Goal: Transaction & Acquisition: Book appointment/travel/reservation

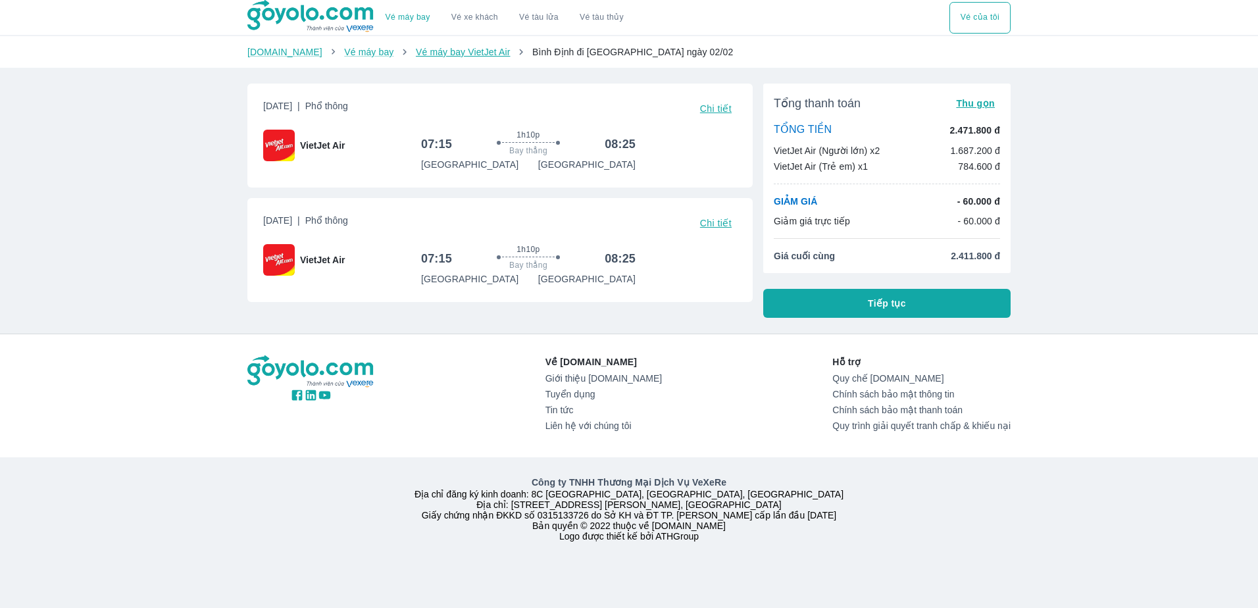
click at [416, 54] on link "Vé máy bay VietJet Air" at bounding box center [463, 52] width 94 height 11
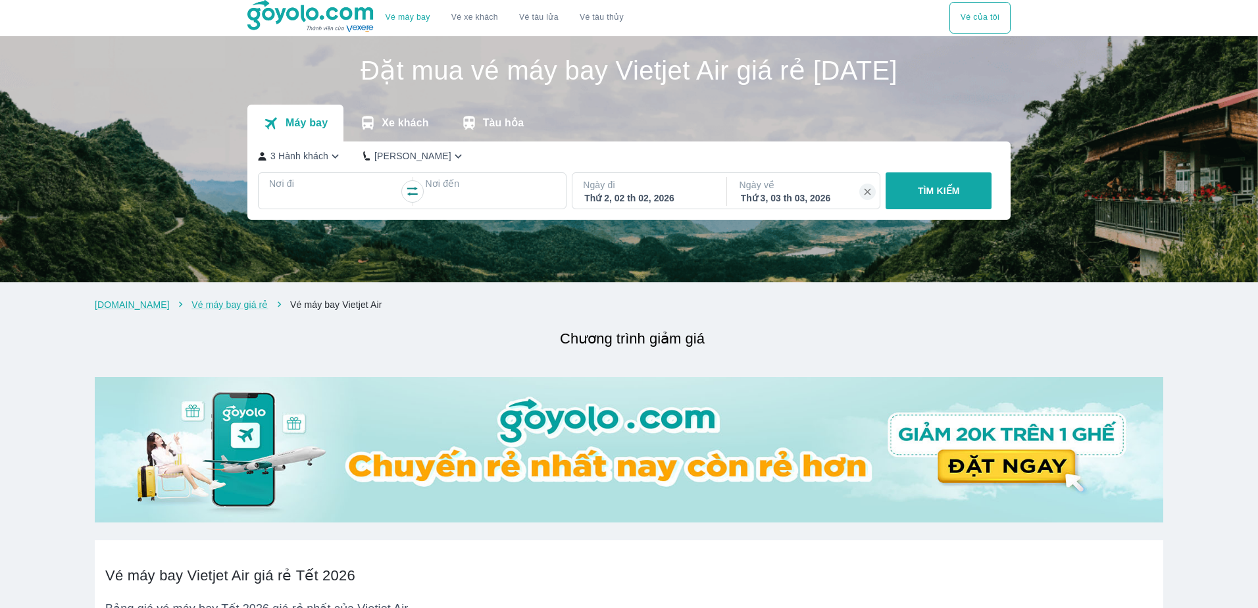
click at [967, 195] on div "TÌM KIẾM" at bounding box center [935, 190] width 111 height 37
click at [320, 192] on div at bounding box center [334, 199] width 130 height 18
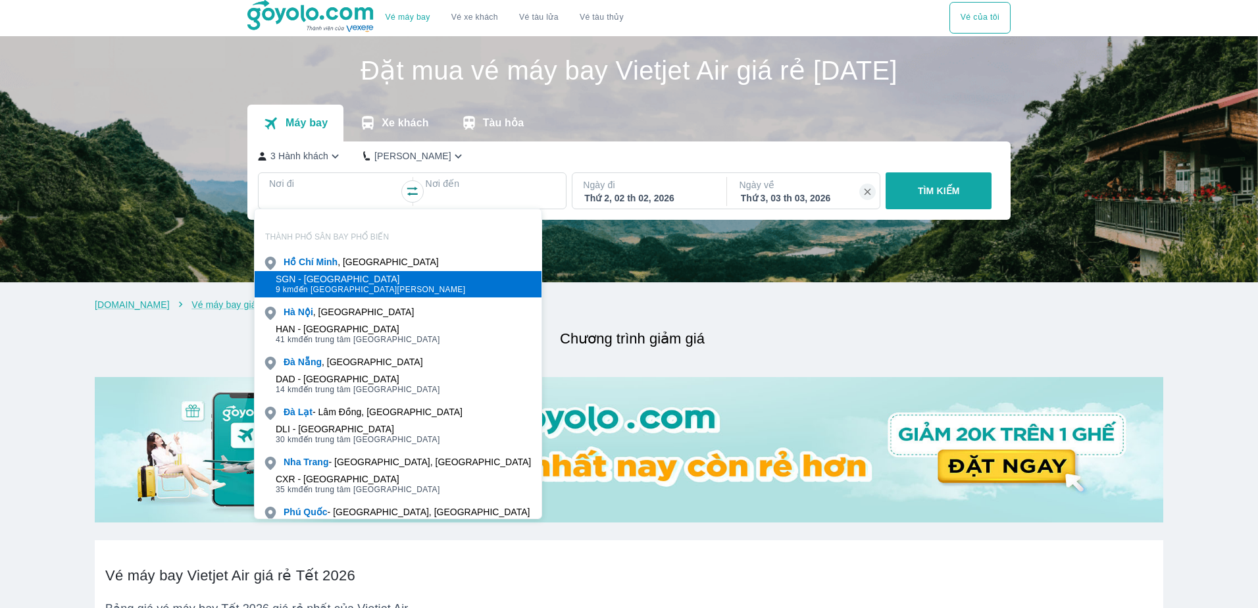
click at [351, 280] on div "SGN - Sân bay Tân Sơn Nhất" at bounding box center [371, 279] width 190 height 11
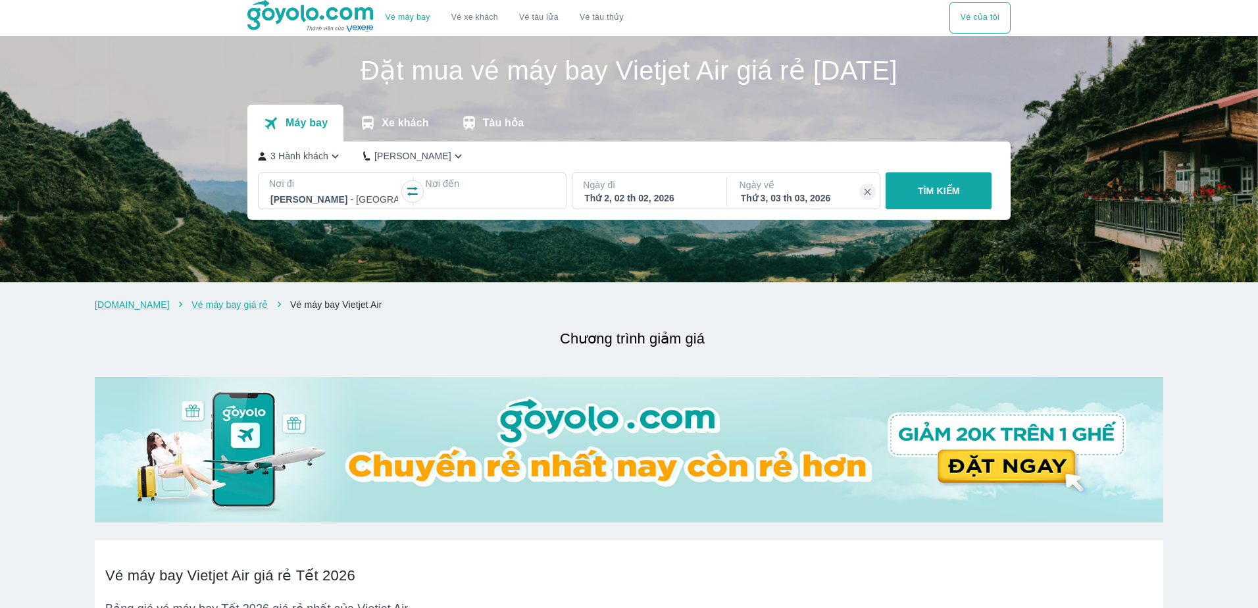
click at [439, 184] on p "Nơi đến" at bounding box center [490, 183] width 130 height 13
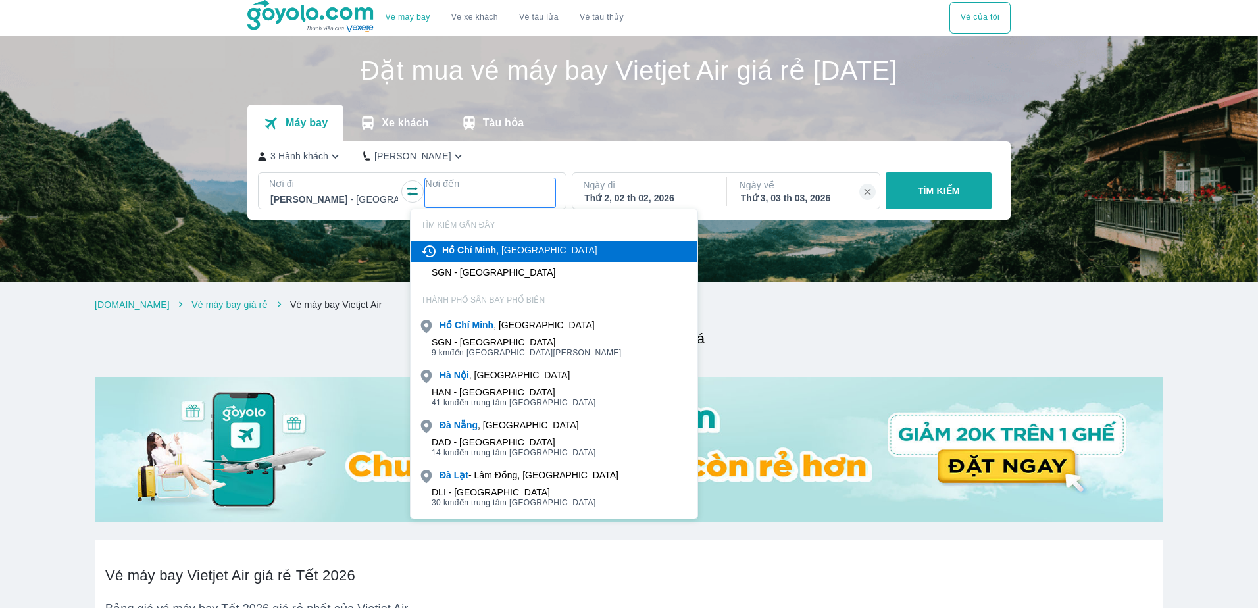
click at [456, 197] on div at bounding box center [490, 199] width 128 height 16
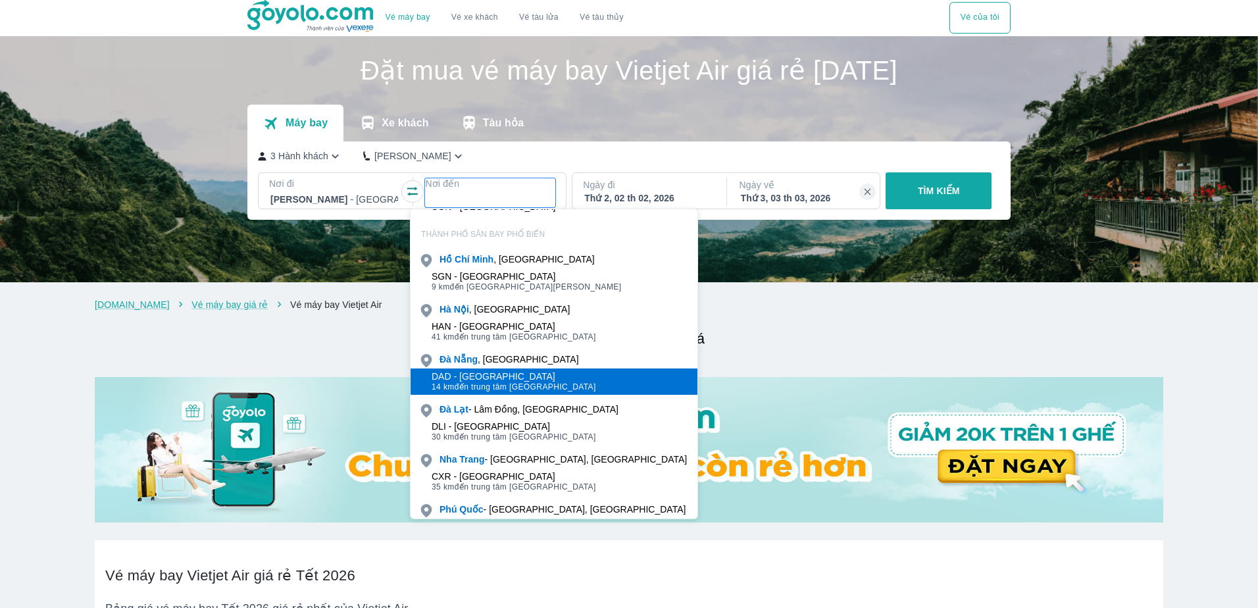
scroll to position [103, 0]
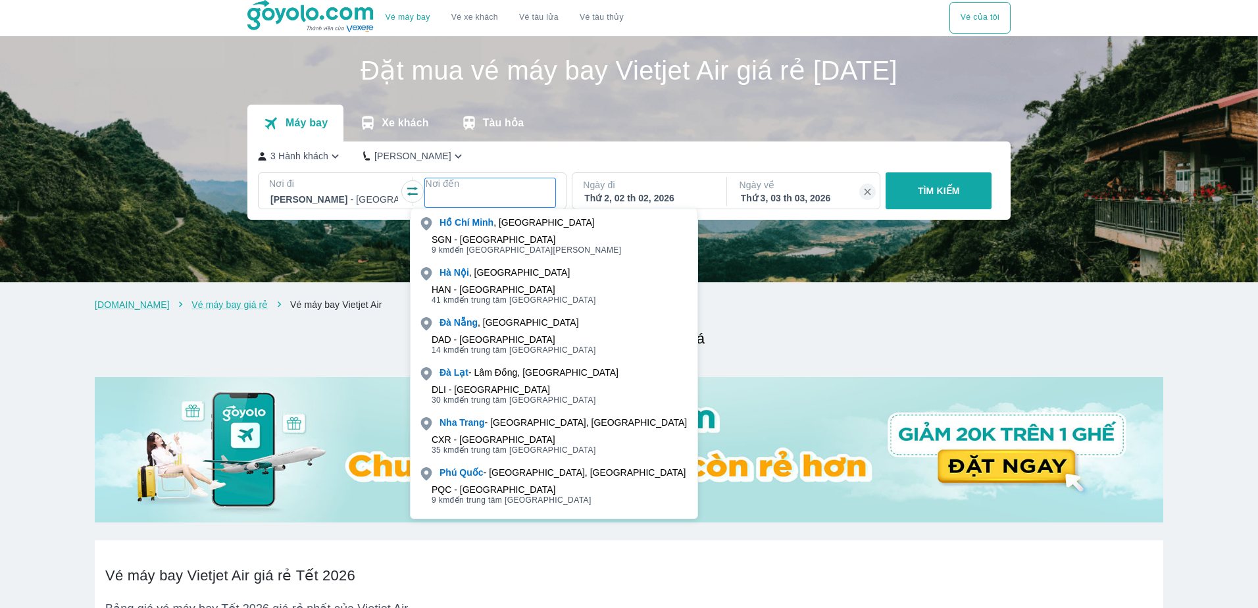
click at [434, 193] on div at bounding box center [490, 199] width 128 height 16
click at [476, 191] on div at bounding box center [490, 199] width 130 height 18
click at [820, 197] on div "Thứ 3, 03 th 03, 2026" at bounding box center [805, 197] width 128 height 13
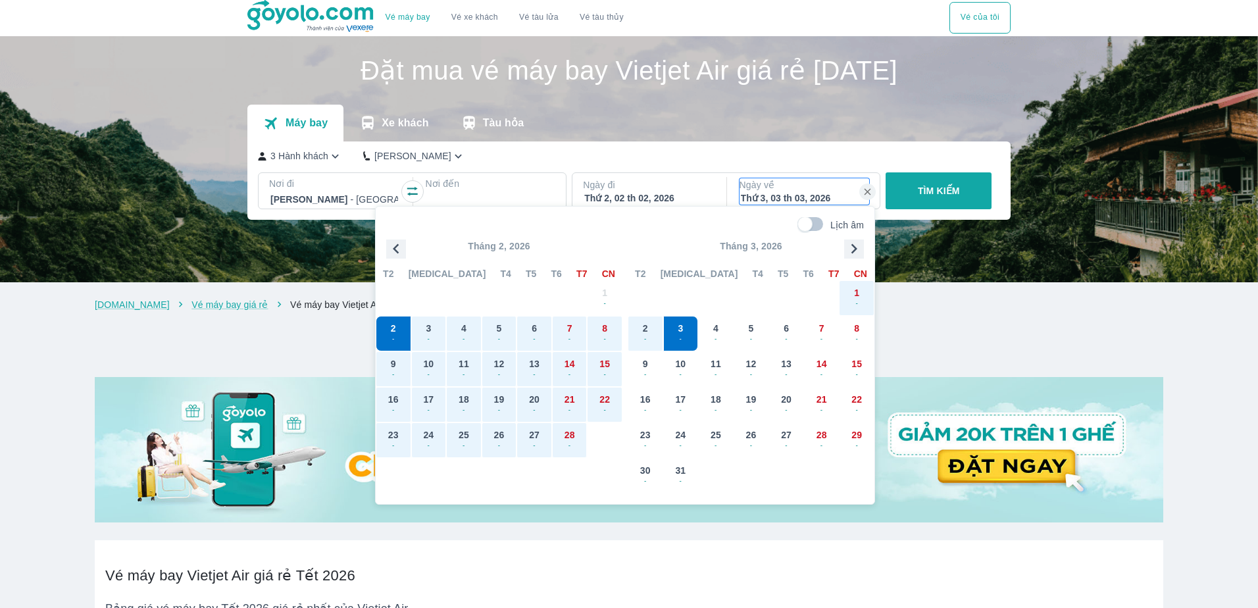
click at [816, 184] on p "Ngày về" at bounding box center [804, 184] width 130 height 13
drag, startPoint x: 924, startPoint y: 305, endPoint x: 900, endPoint y: 267, distance: 44.9
click at [925, 305] on ol "Goyolo.com Vé máy bay giá rẻ Vé máy bay Vietjet Air" at bounding box center [629, 304] width 1068 height 13
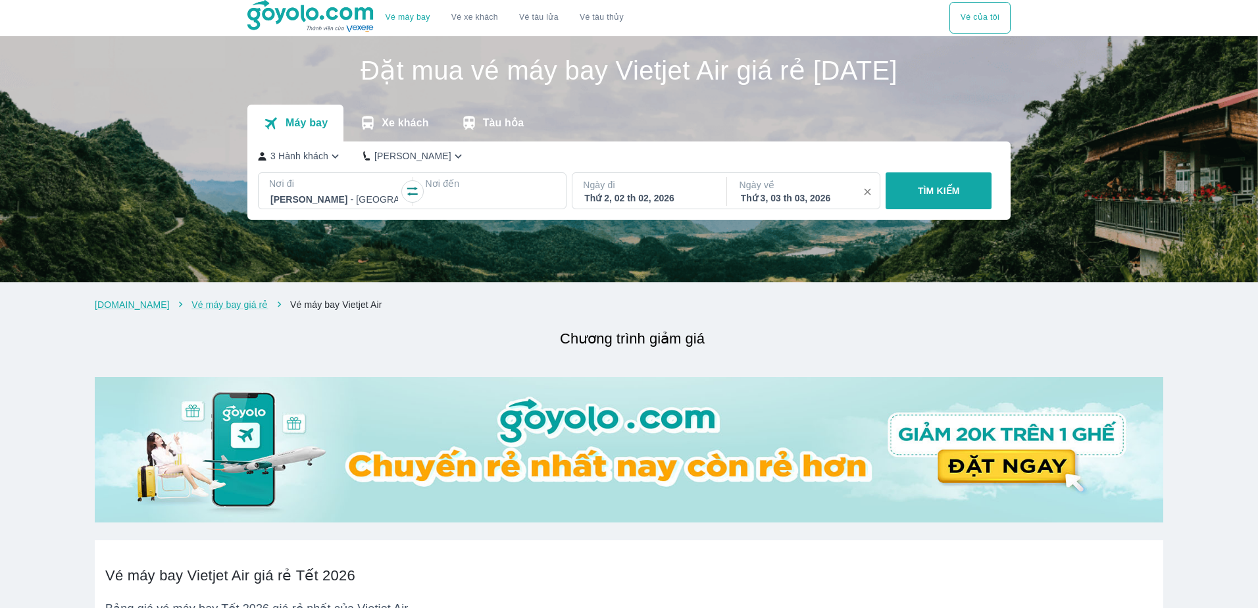
click at [860, 199] on button "button" at bounding box center [867, 192] width 17 height 17
click at [779, 196] on p "( Không bắt buộc )" at bounding box center [805, 197] width 128 height 13
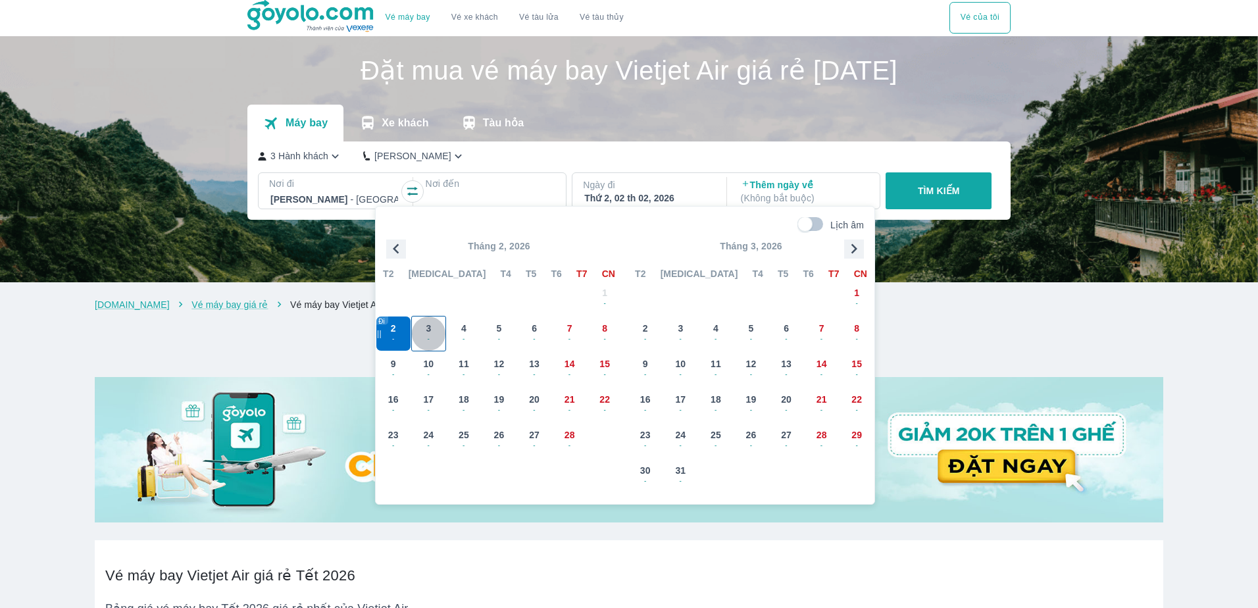
click at [424, 337] on span "-" at bounding box center [429, 338] width 34 height 11
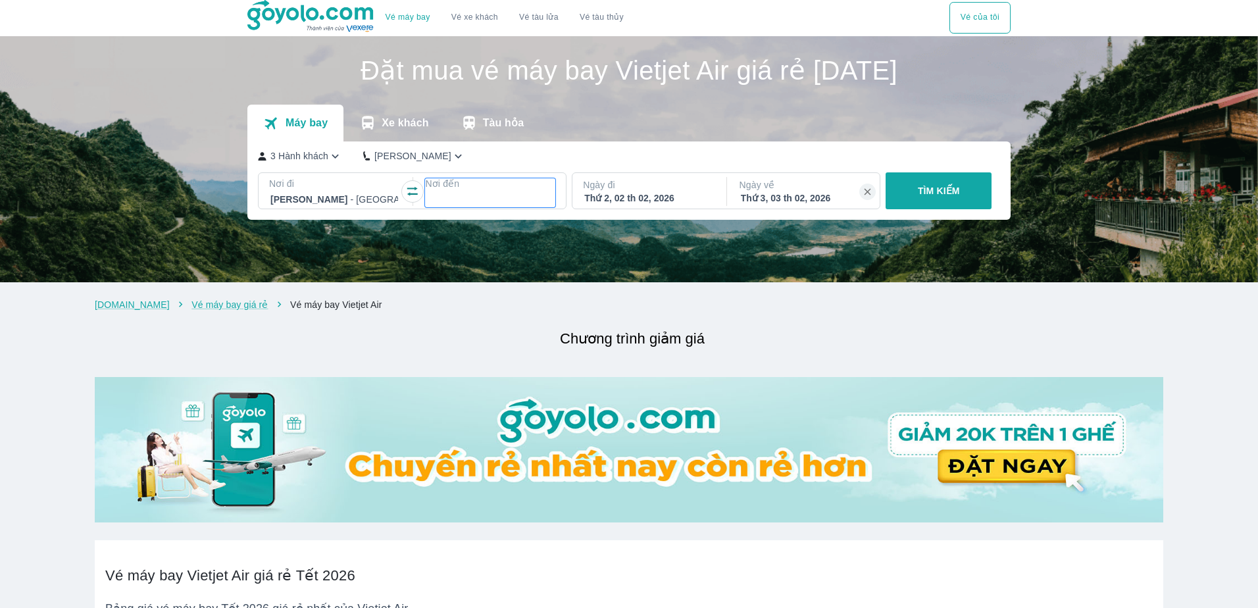
click at [439, 191] on div at bounding box center [490, 199] width 130 height 18
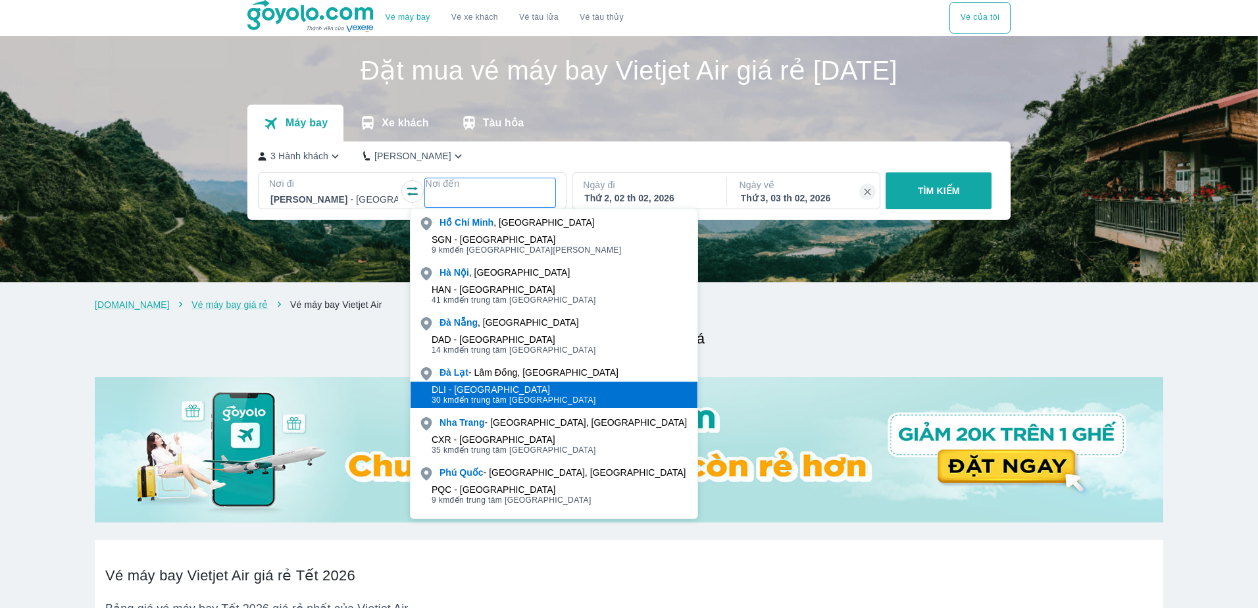
scroll to position [0, 0]
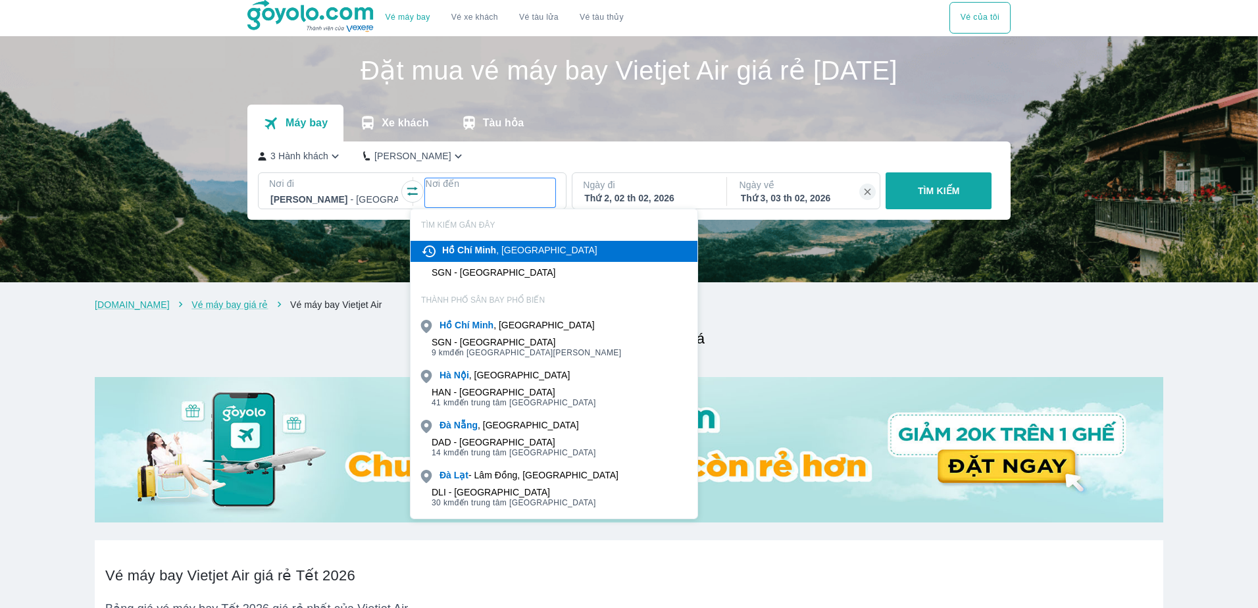
click at [464, 189] on p "Nơi đến" at bounding box center [490, 183] width 130 height 13
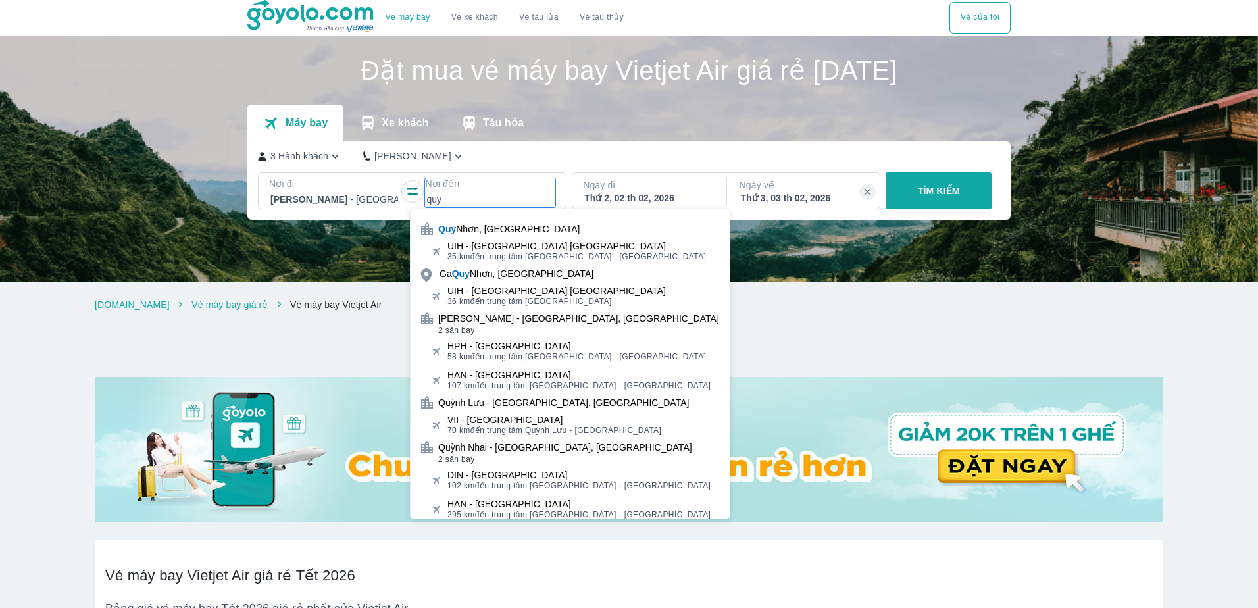
type input "quy"
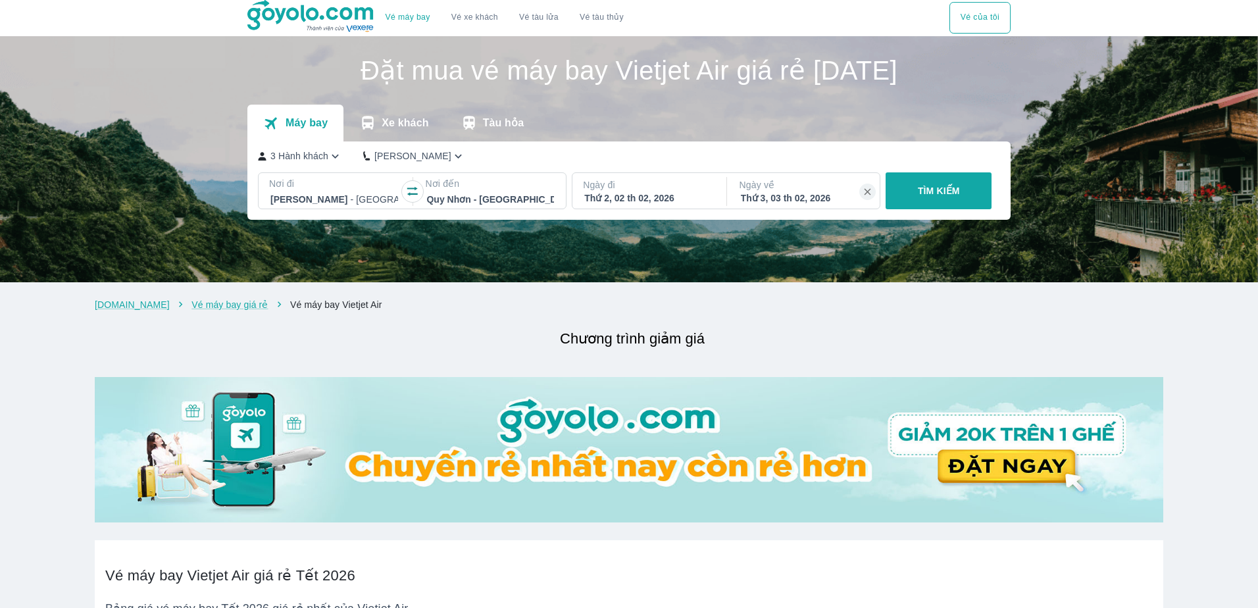
click at [918, 193] on p "TÌM KIẾM" at bounding box center [939, 190] width 42 height 13
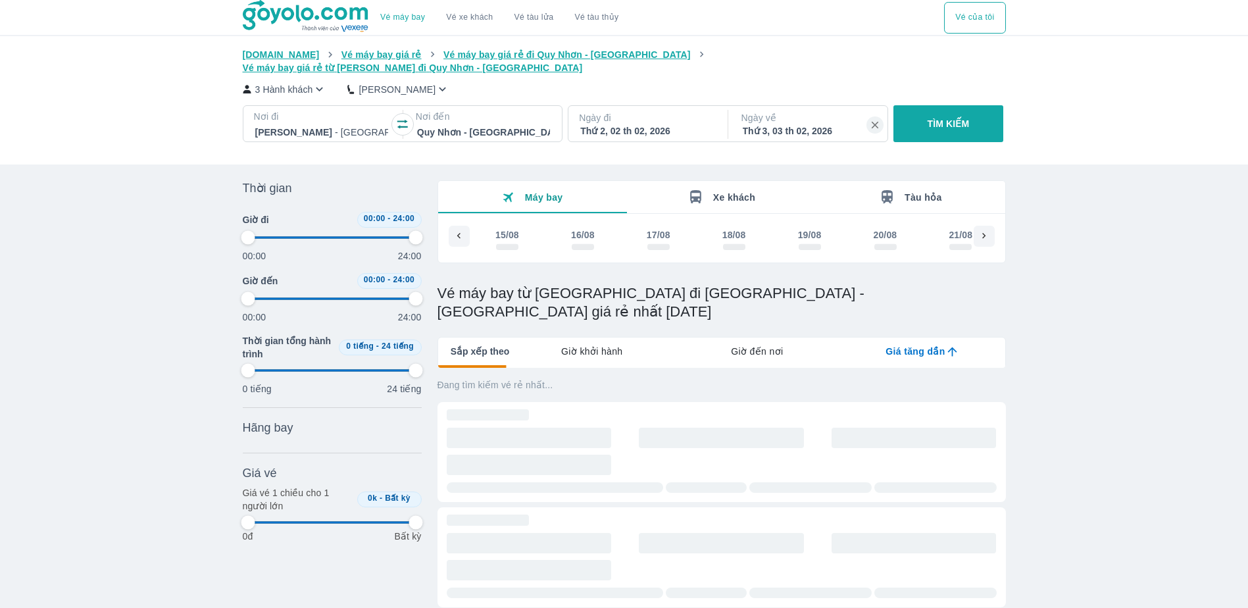
scroll to position [0, 12921]
type input "97.9166666666667"
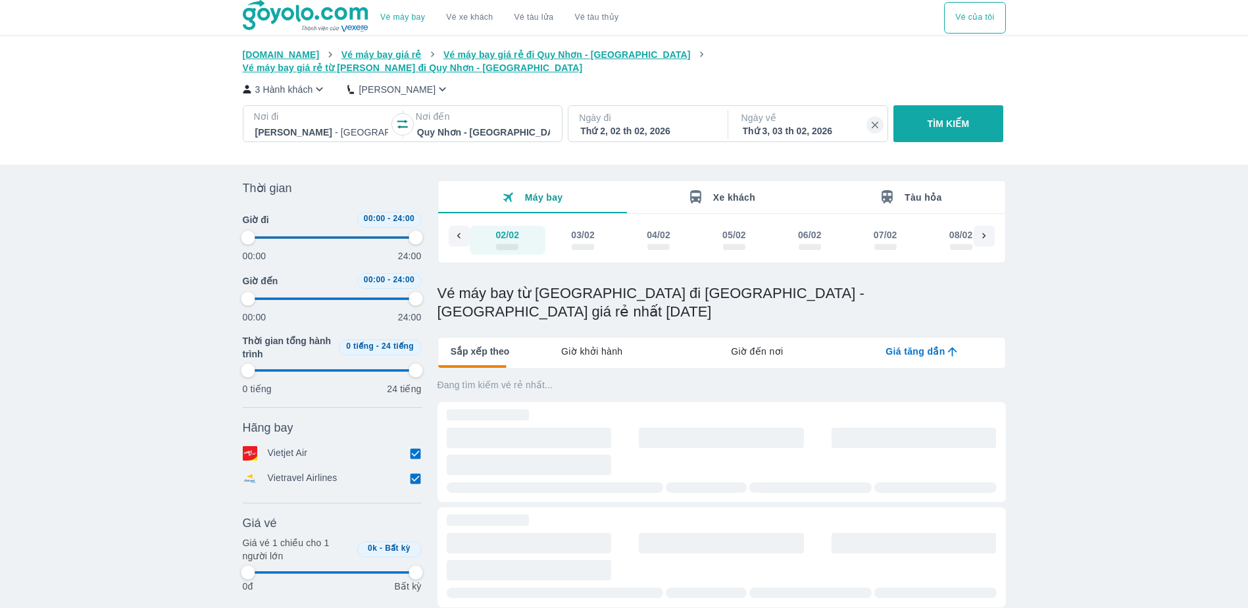
type input "97.9166666666667"
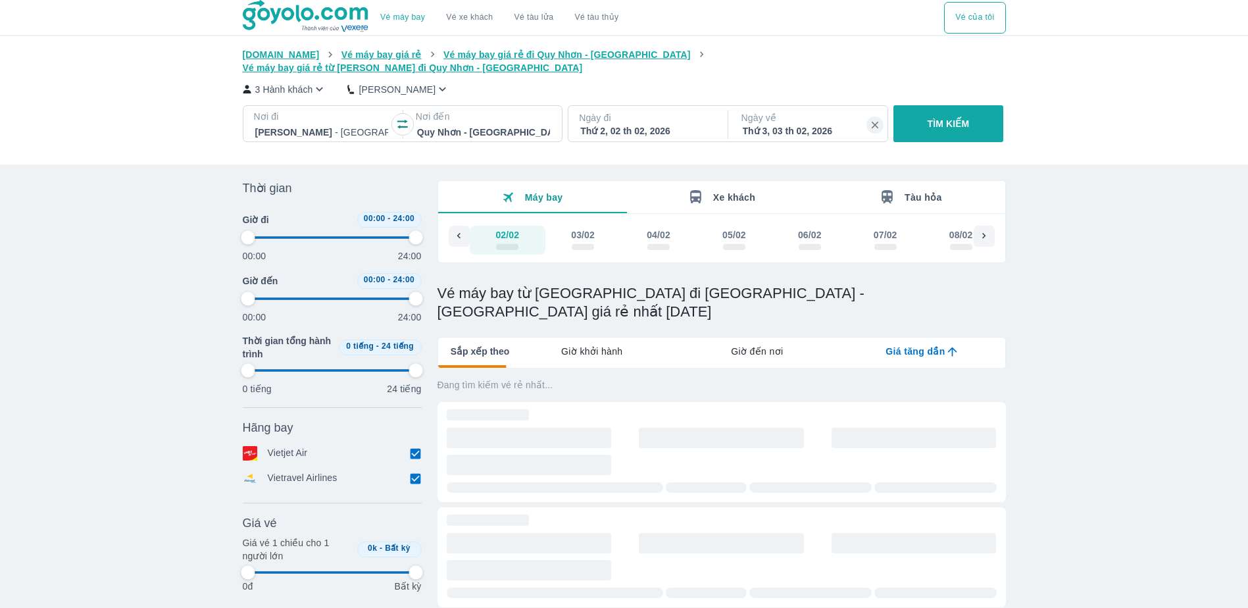
type input "97.9166666666667"
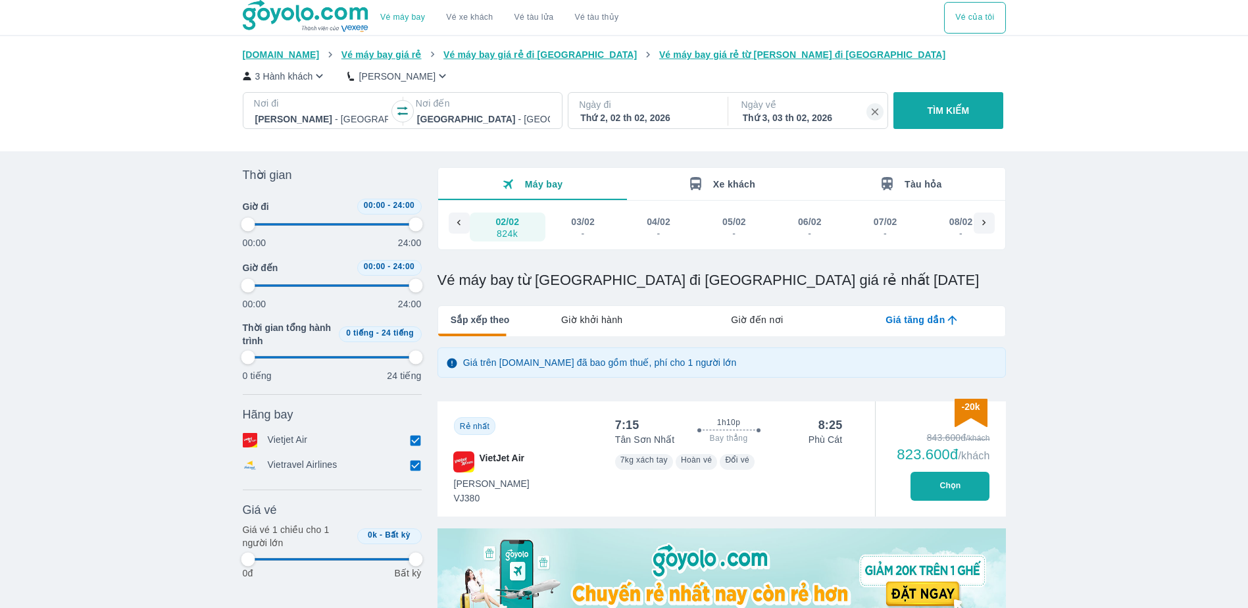
type input "97.9166666666667"
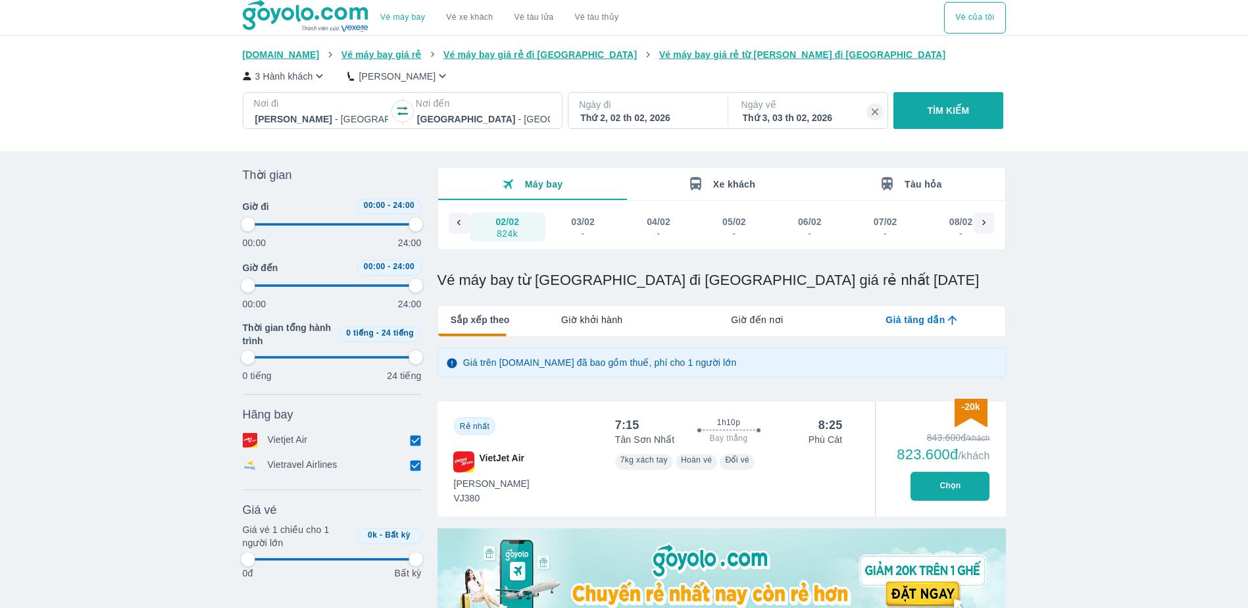
type input "97.9166666666667"
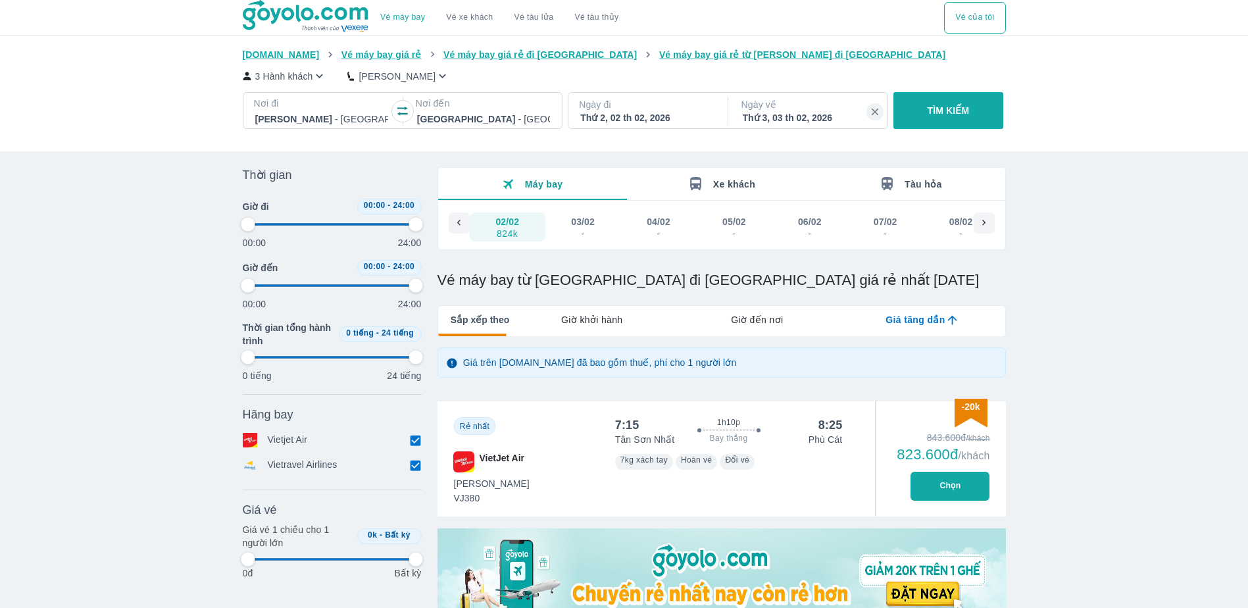
type input "97.9166666666667"
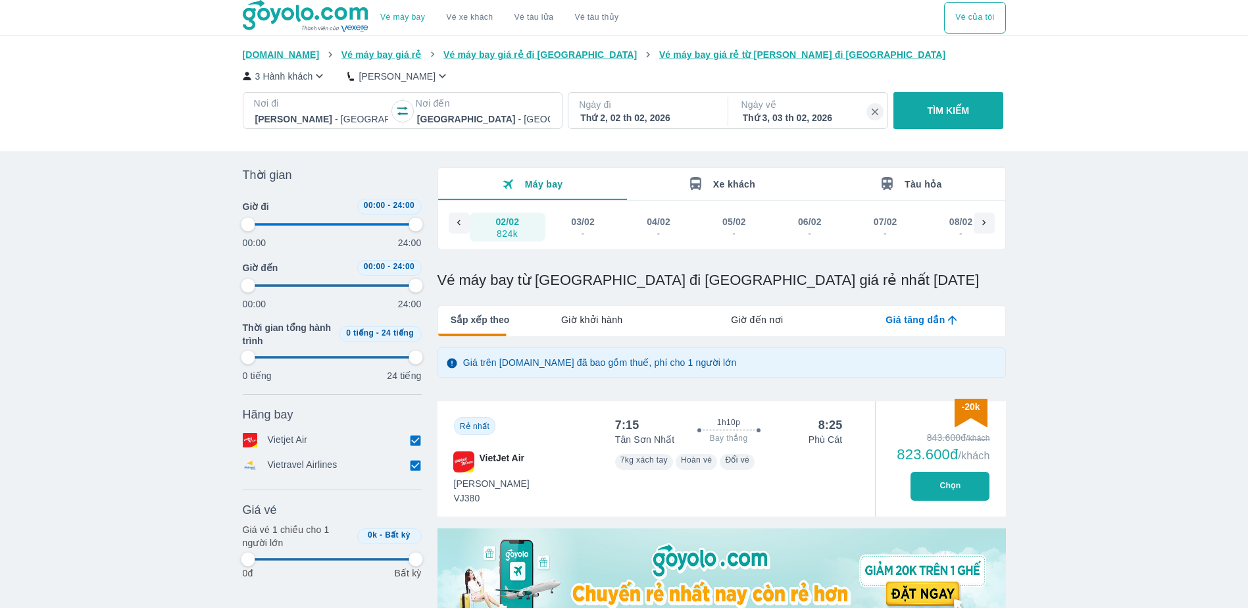
type input "97.9166666666667"
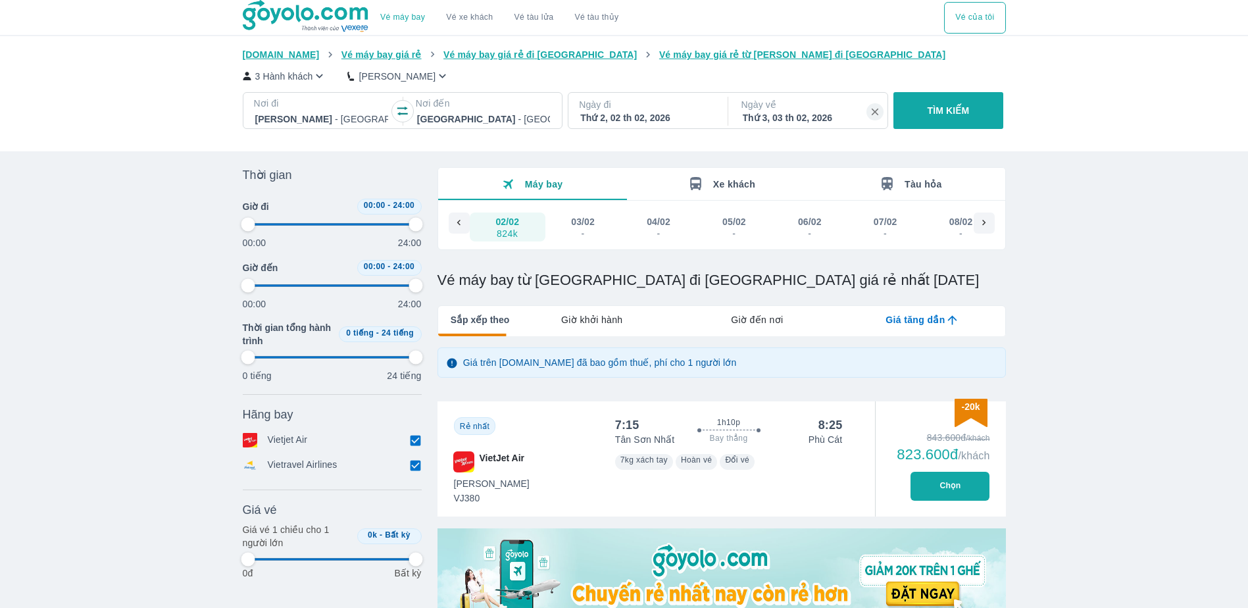
type input "97.9166666666667"
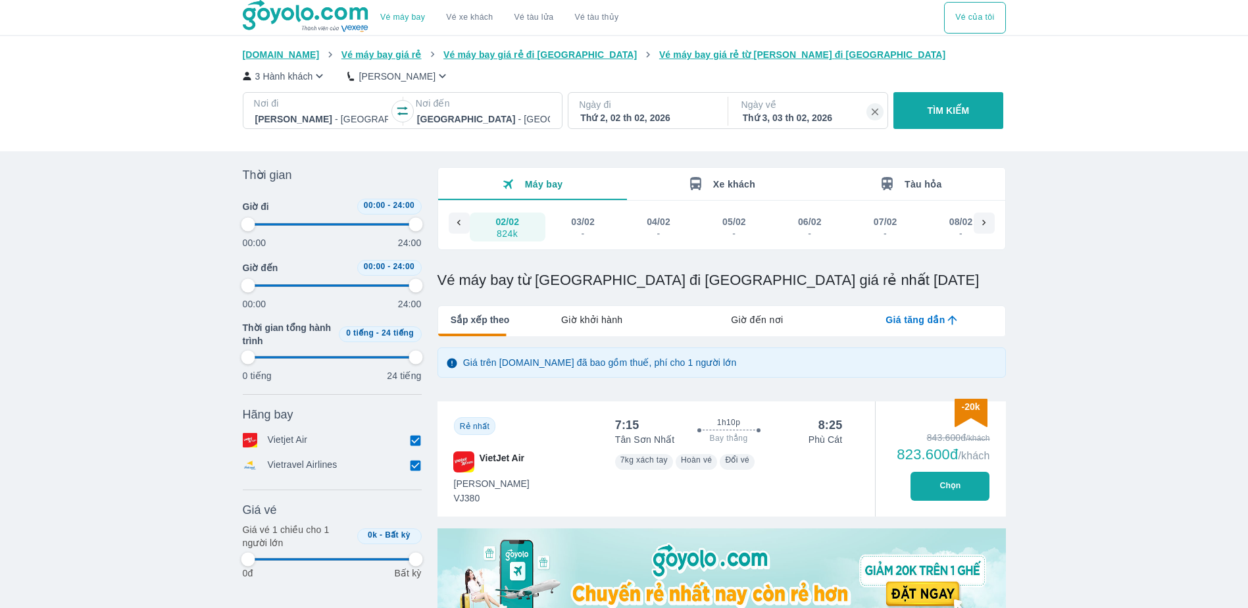
type input "97.9166666666667"
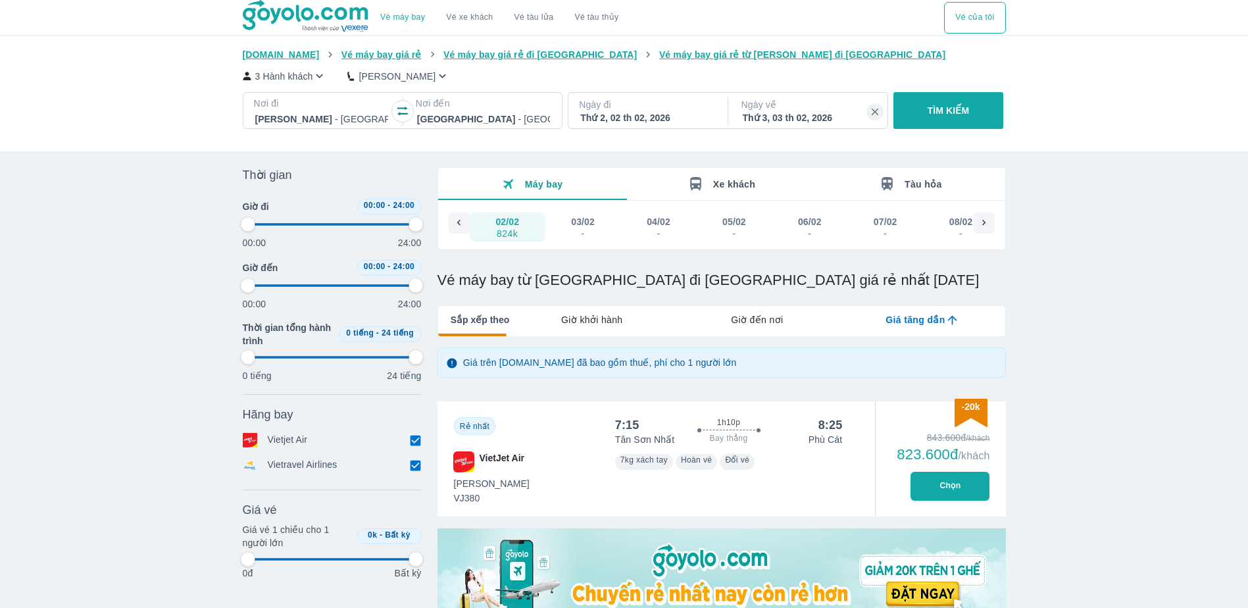
type input "2.08333333333333"
type input "97.9166666666667"
type input "2.08333333333333"
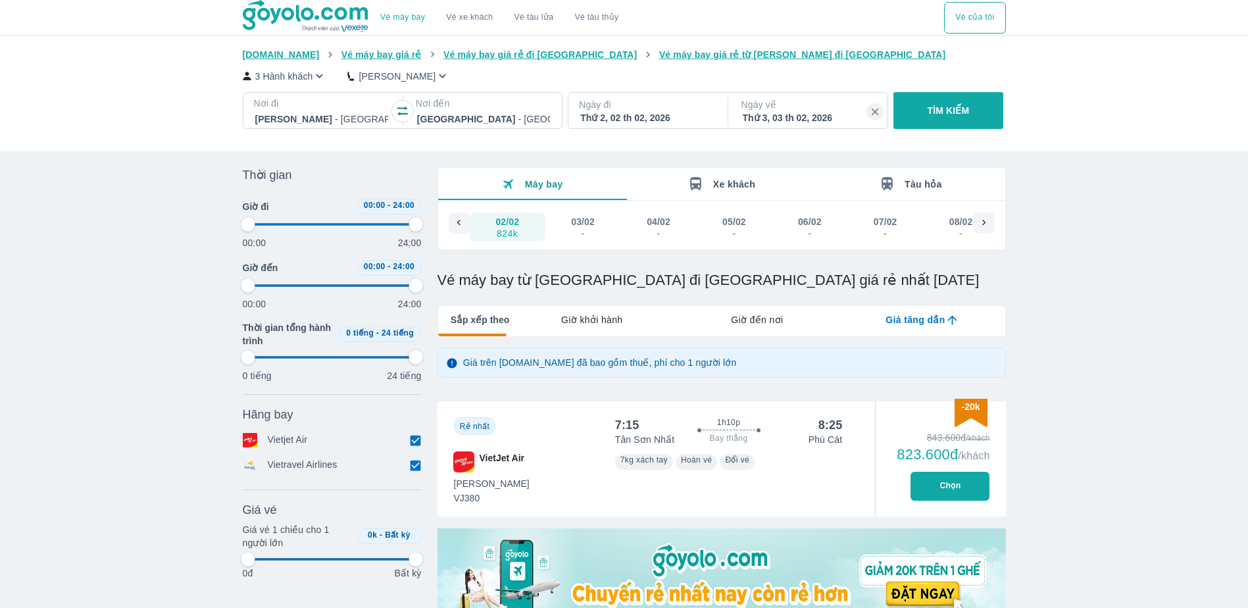
type input "97.9166666666667"
type input "4.16666666666667"
type input "97.9166666666667"
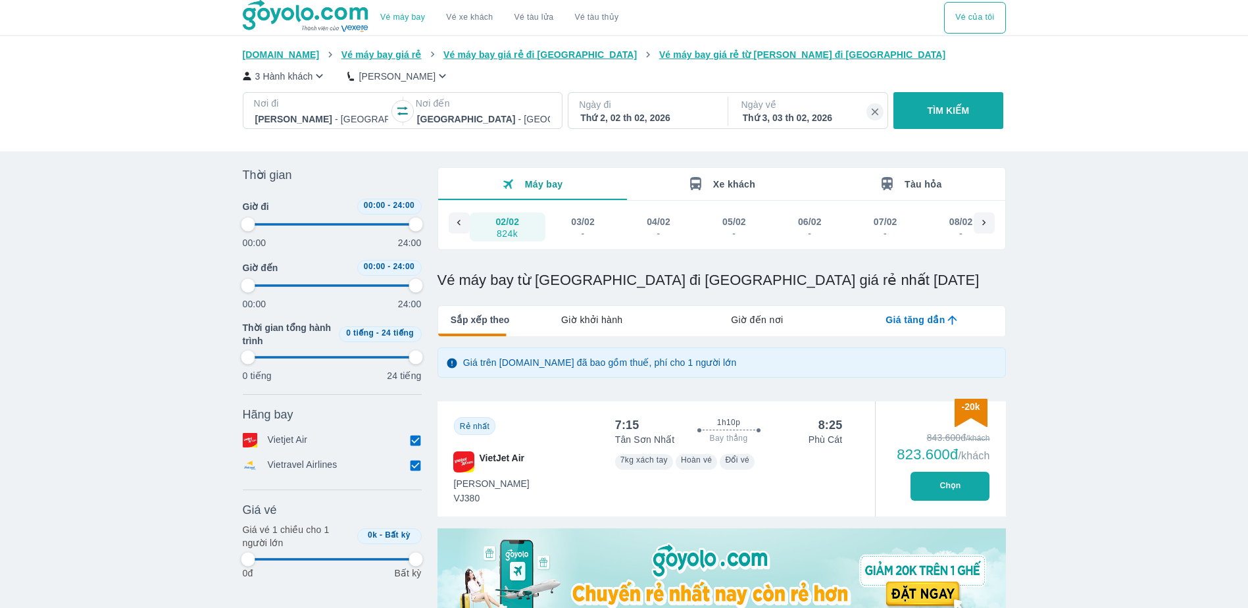
type input "97.9166666666667"
type input "4.16666666666667"
type input "97.9166666666667"
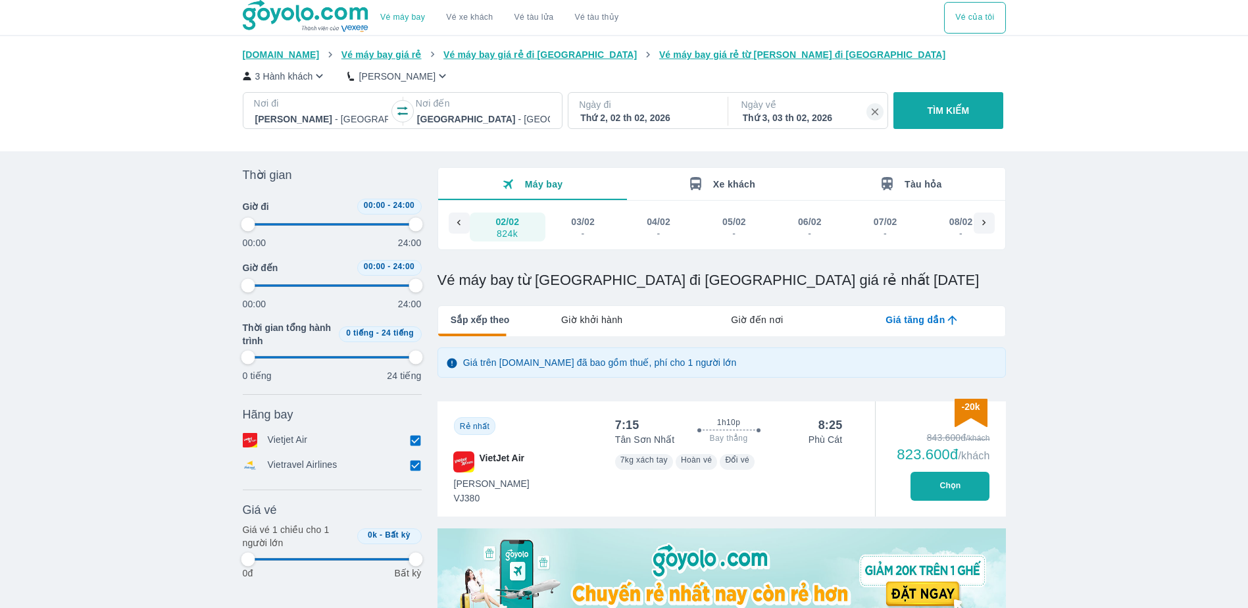
type input "97.9166666666667"
type input "6.25"
type input "97.9166666666667"
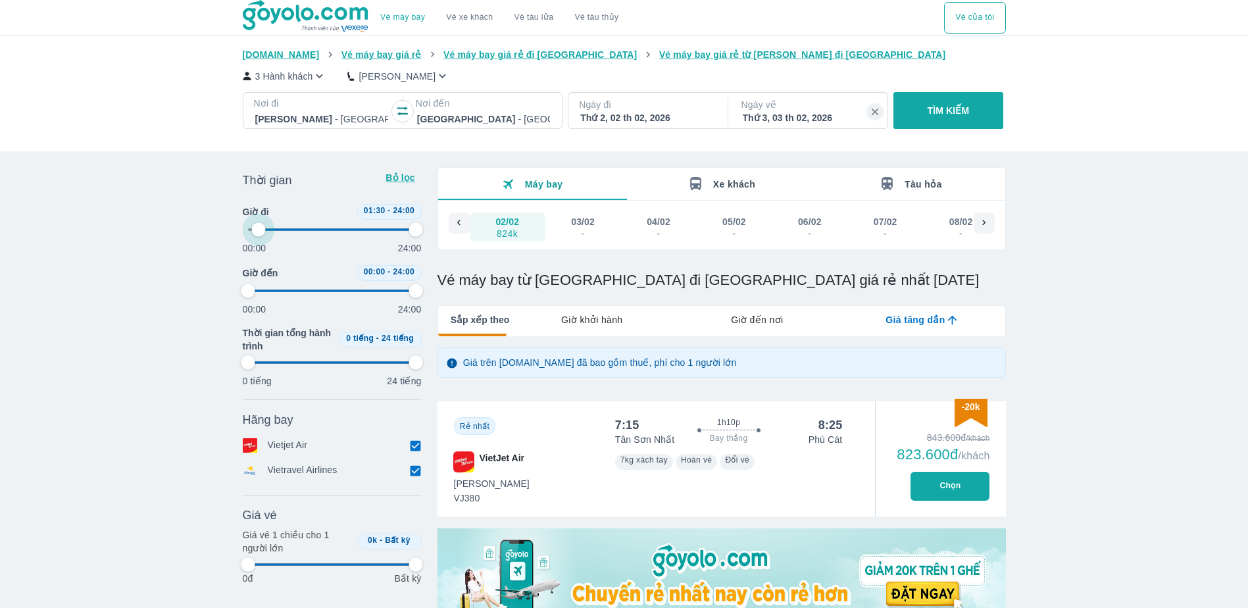
type input "97.9166666666667"
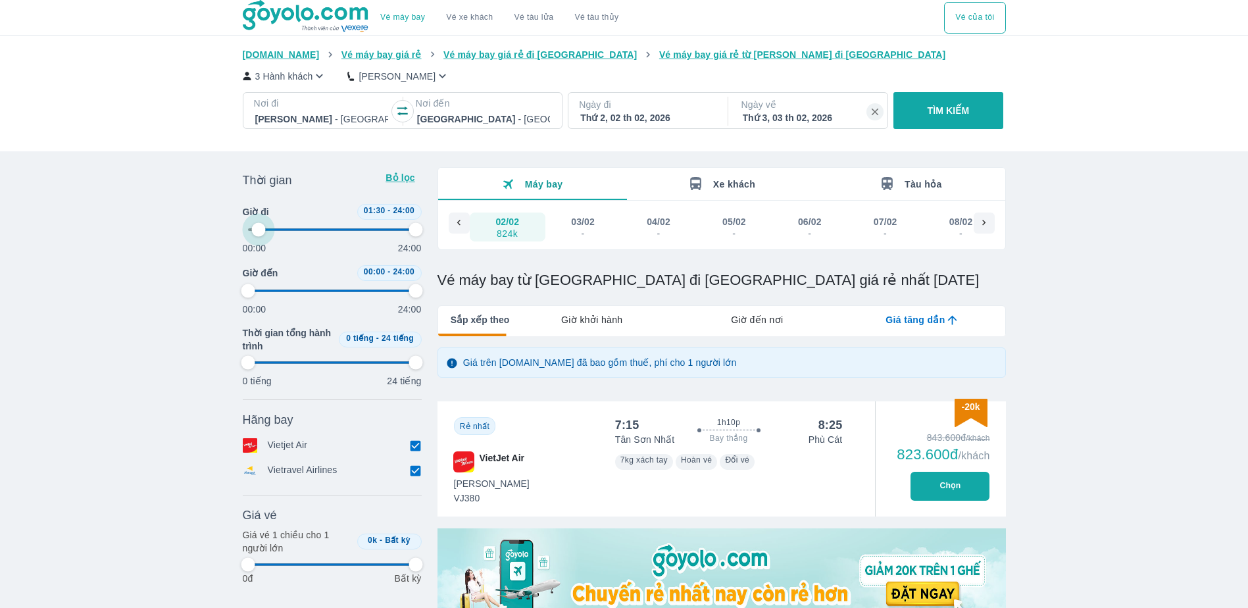
type input "97.9166666666667"
type input "8.33333333333333"
type input "97.9166666666667"
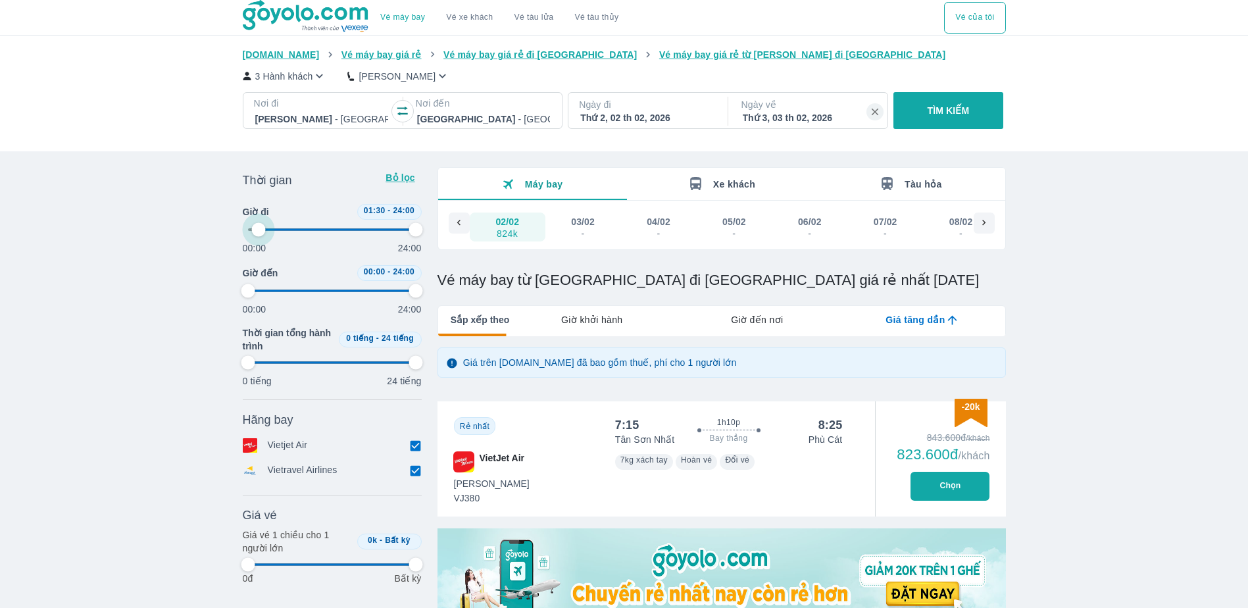
type input "8.33333333333333"
type input "97.9166666666667"
type input "8.33333333333333"
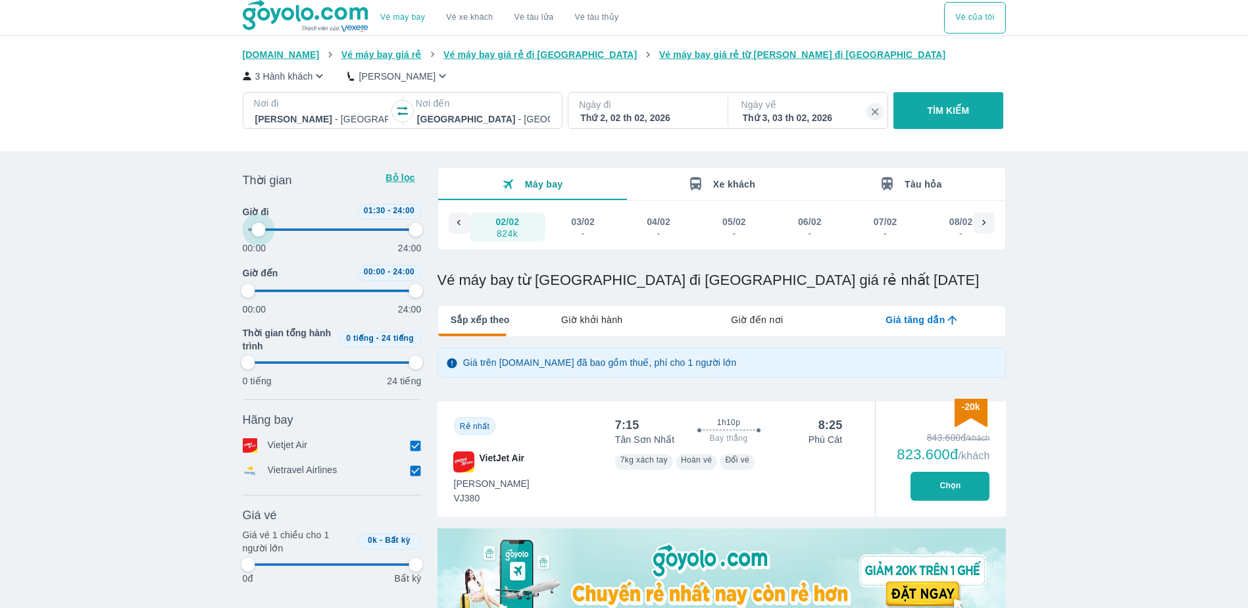
type input "97.9166666666667"
type input "10.4166666666667"
type input "97.9166666666667"
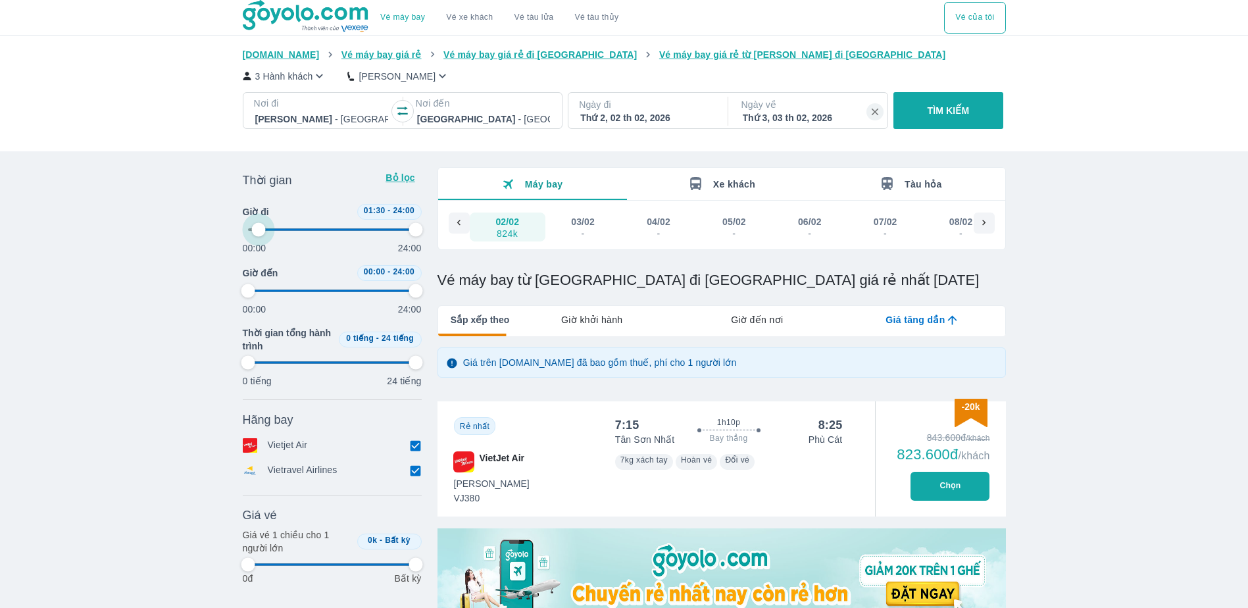
type input "97.9166666666667"
type input "10.4166666666667"
type input "97.9166666666667"
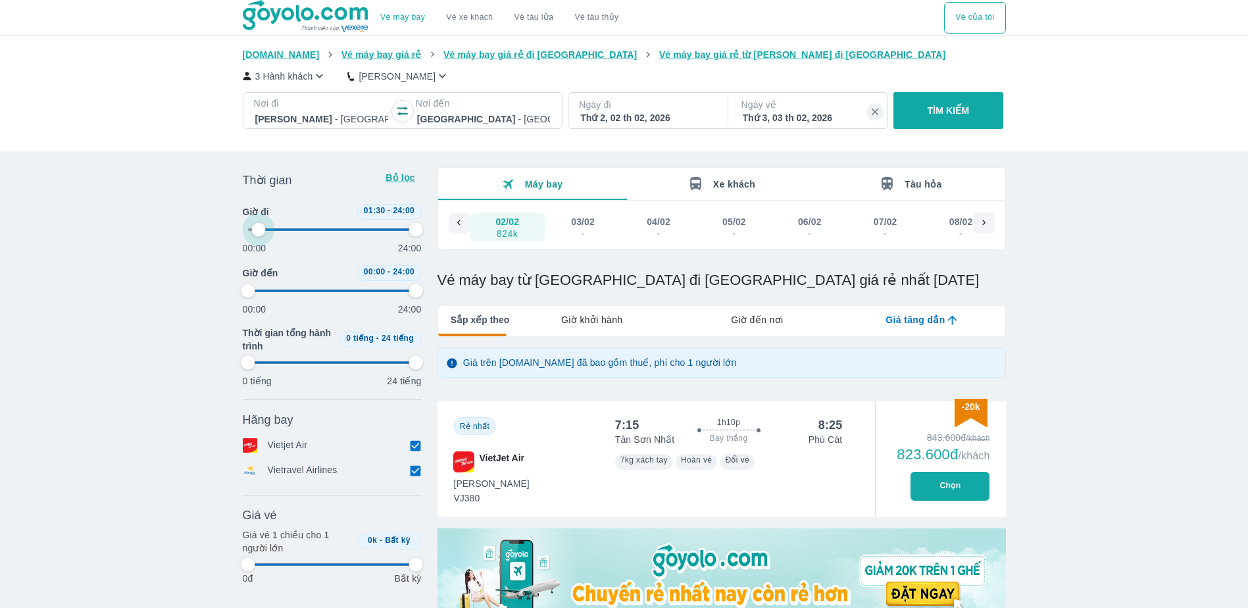
type input "97.9166666666667"
type input "10.4166666666667"
type input "97.9166666666667"
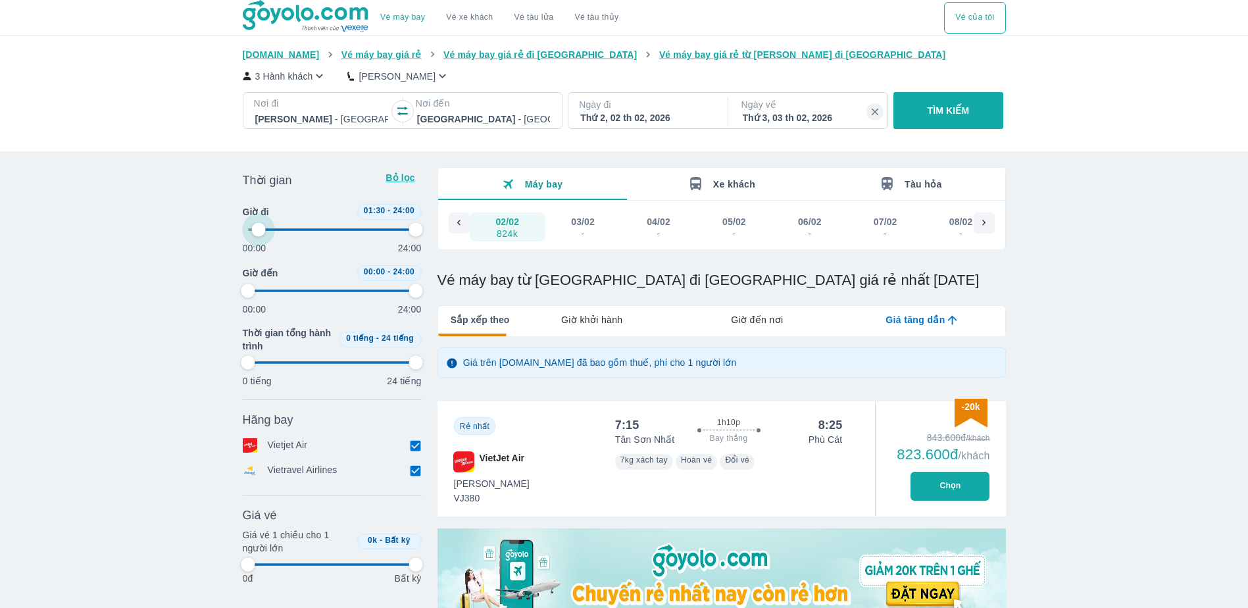
type input "12.5"
type input "97.9166666666667"
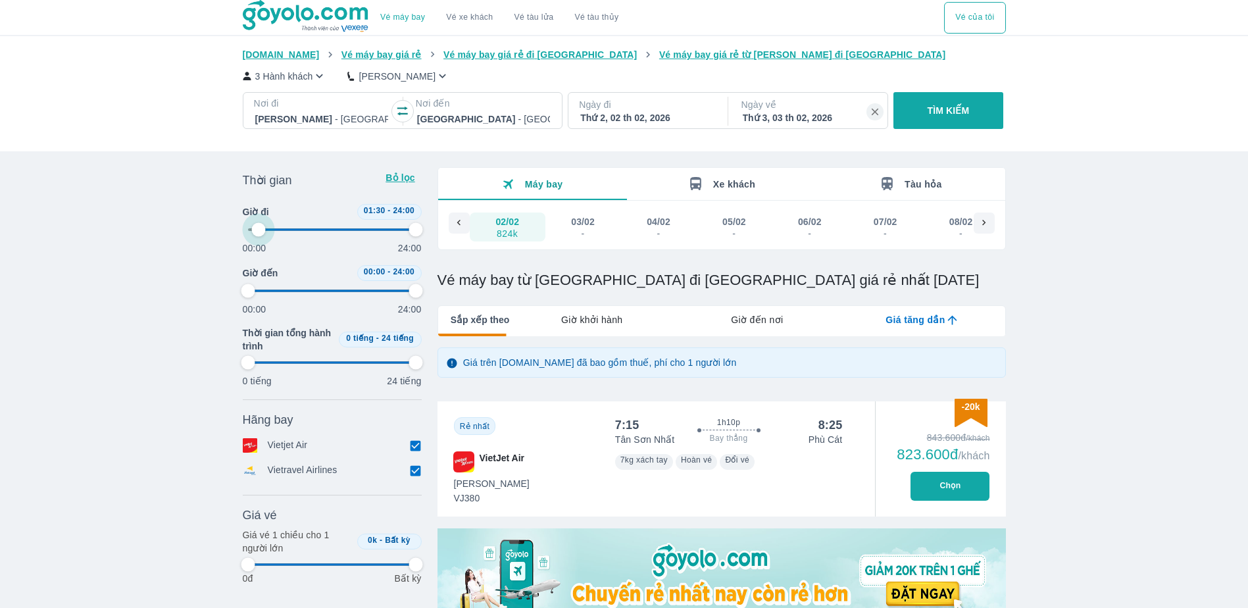
type input "97.9166666666667"
type input "14.5833333333333"
type input "97.9166666666667"
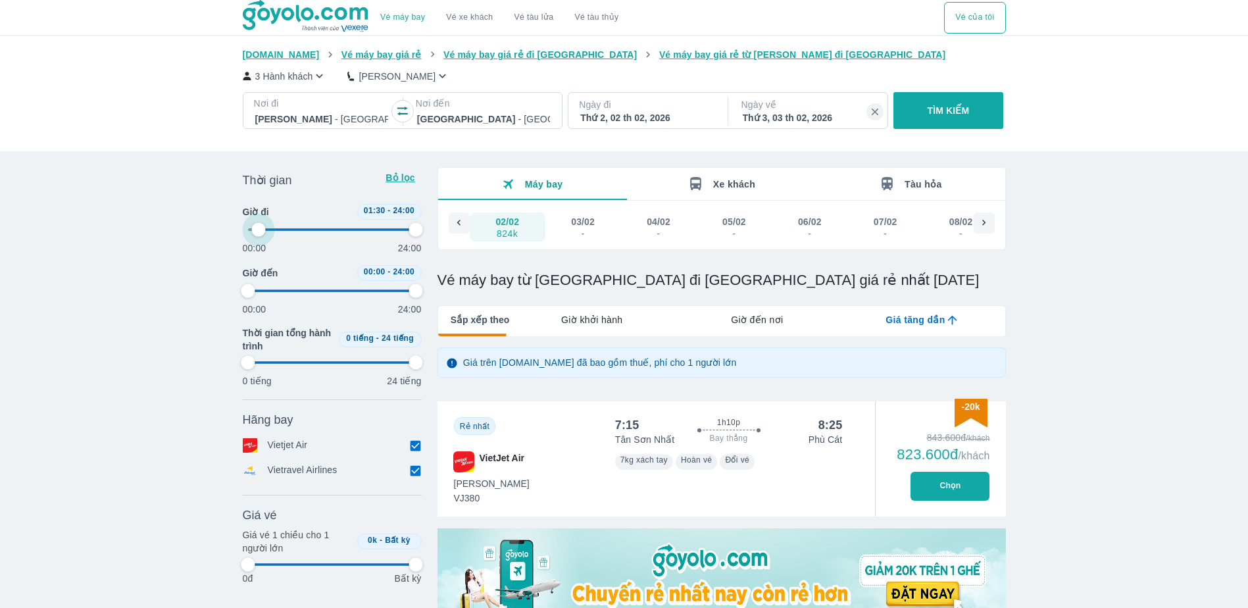
type input "97.9166666666667"
type input "14.5833333333333"
type input "97.9166666666667"
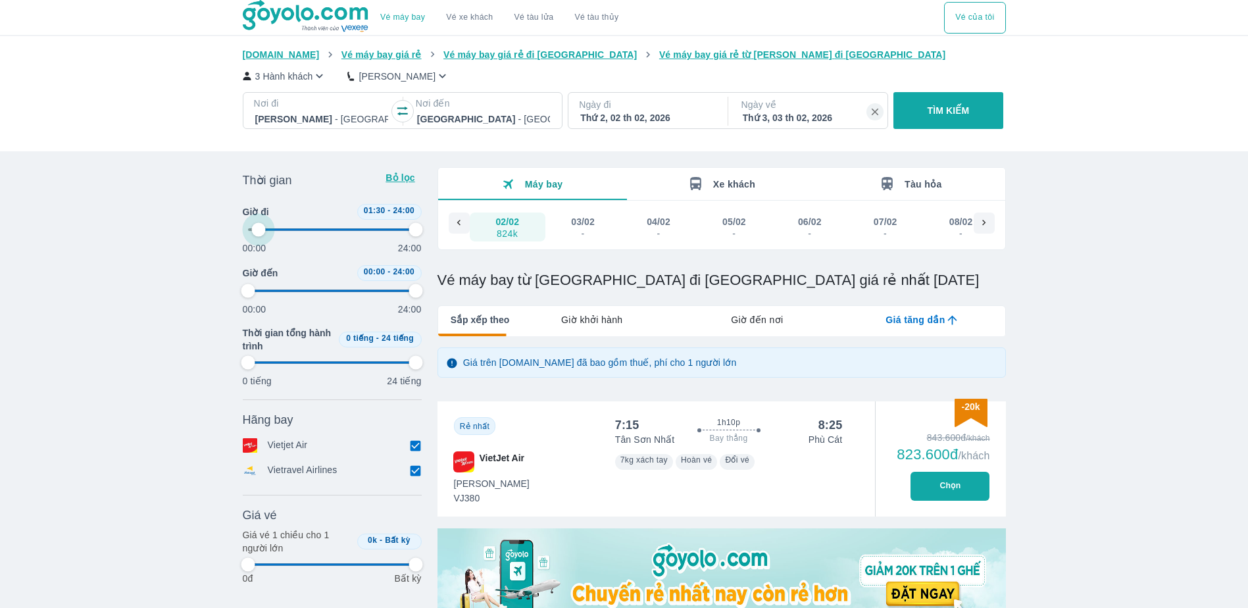
type input "14.5833333333333"
type input "97.9166666666667"
type input "16.6666666666667"
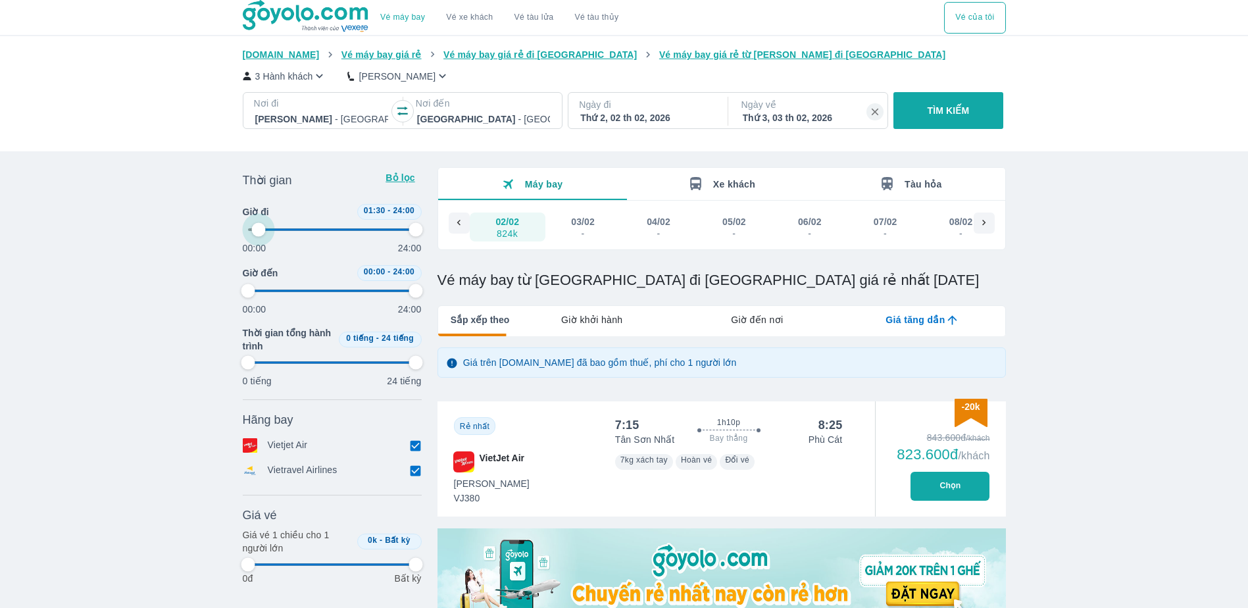
type input "97.9166666666667"
type input "16.6666666666667"
type input "97.9166666666667"
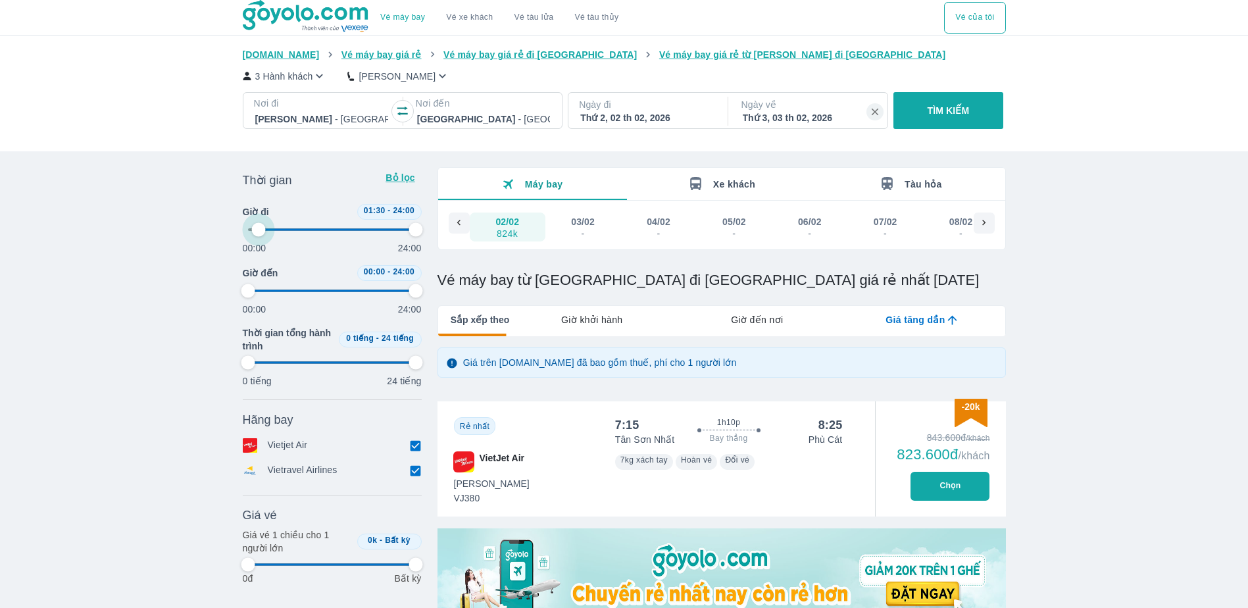
type input "97.9166666666667"
type input "18.75"
type input "97.9166666666667"
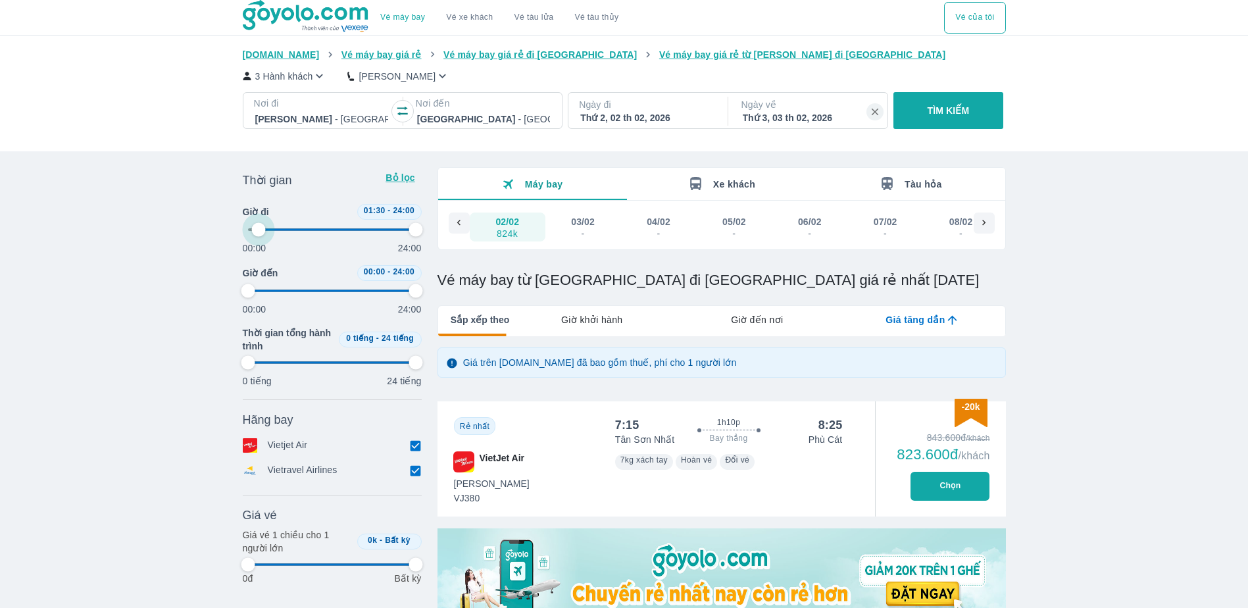
type input "97.9166666666667"
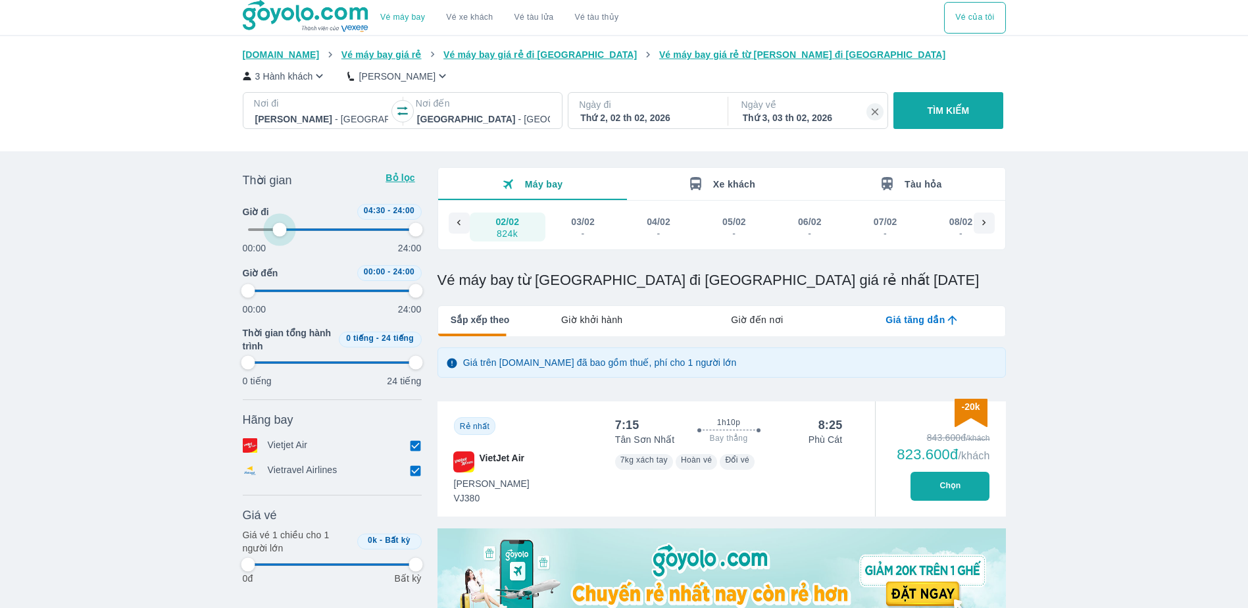
type input "97.9166666666667"
type input "20.8333333333333"
type input "97.9166666666667"
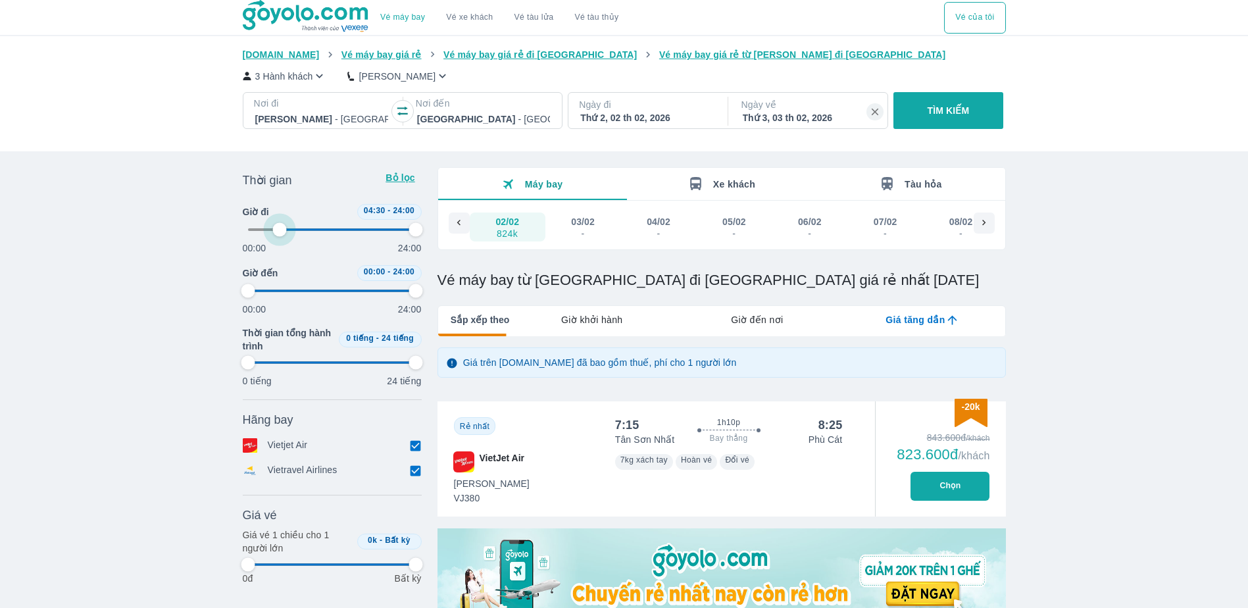
type input "97.9166666666667"
type input "20.8333333333333"
type input "97.9166666666667"
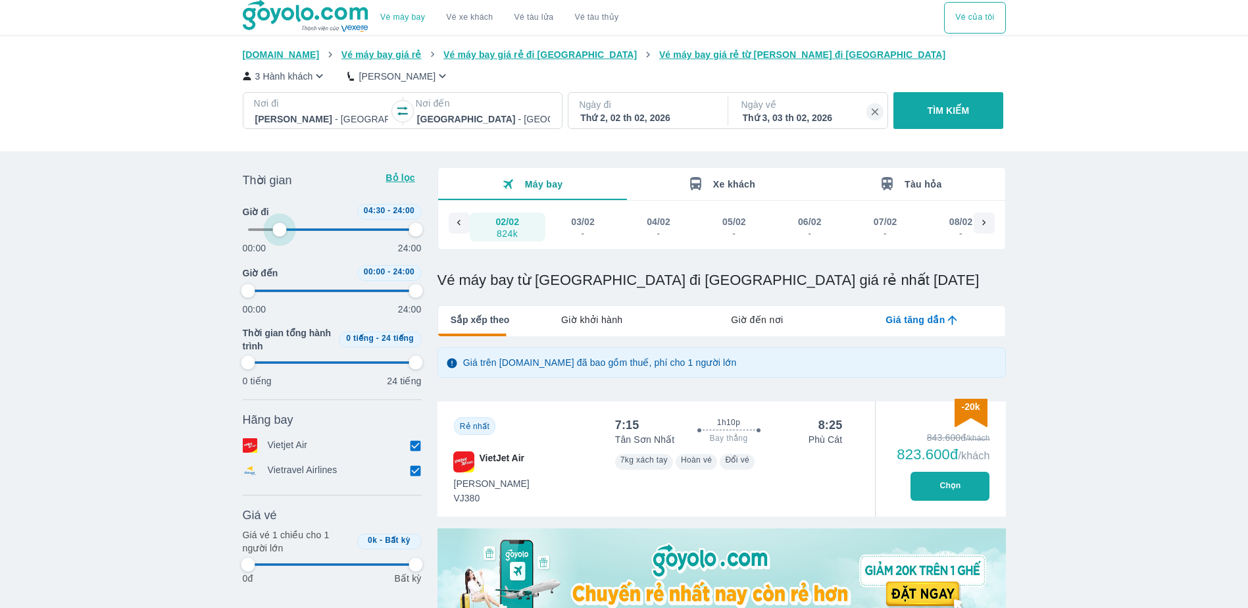
type input "20.8333333333333"
type input "97.9166666666667"
type input "22.9166666666667"
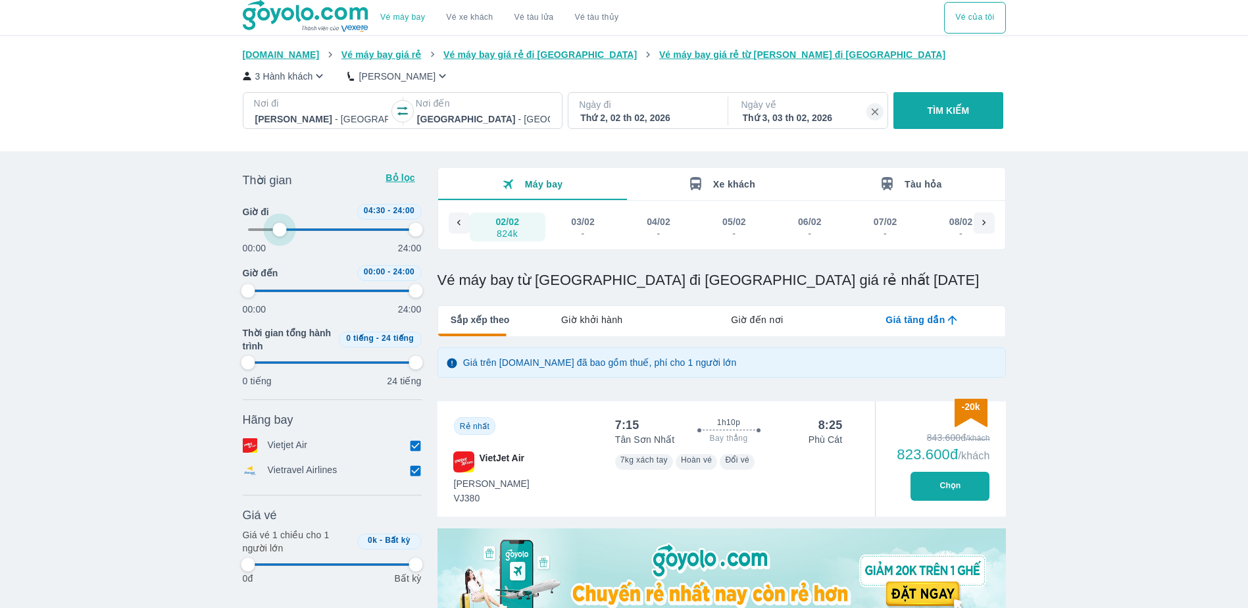
type input "97.9166666666667"
type input "25"
type input "97.9166666666667"
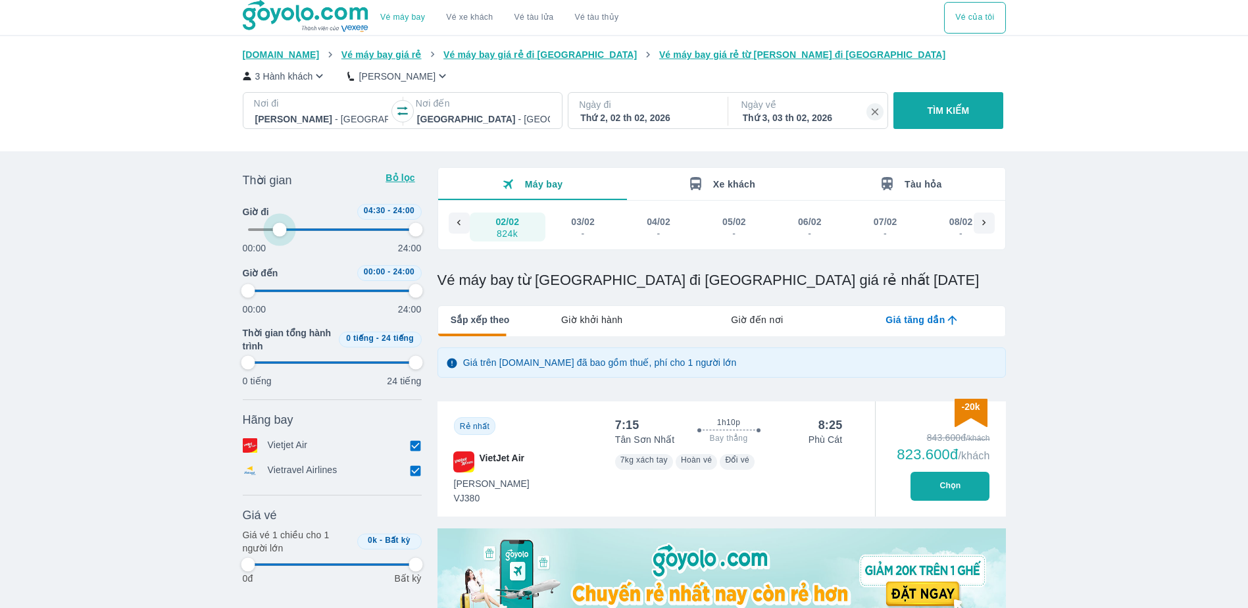
type input "97.9166666666667"
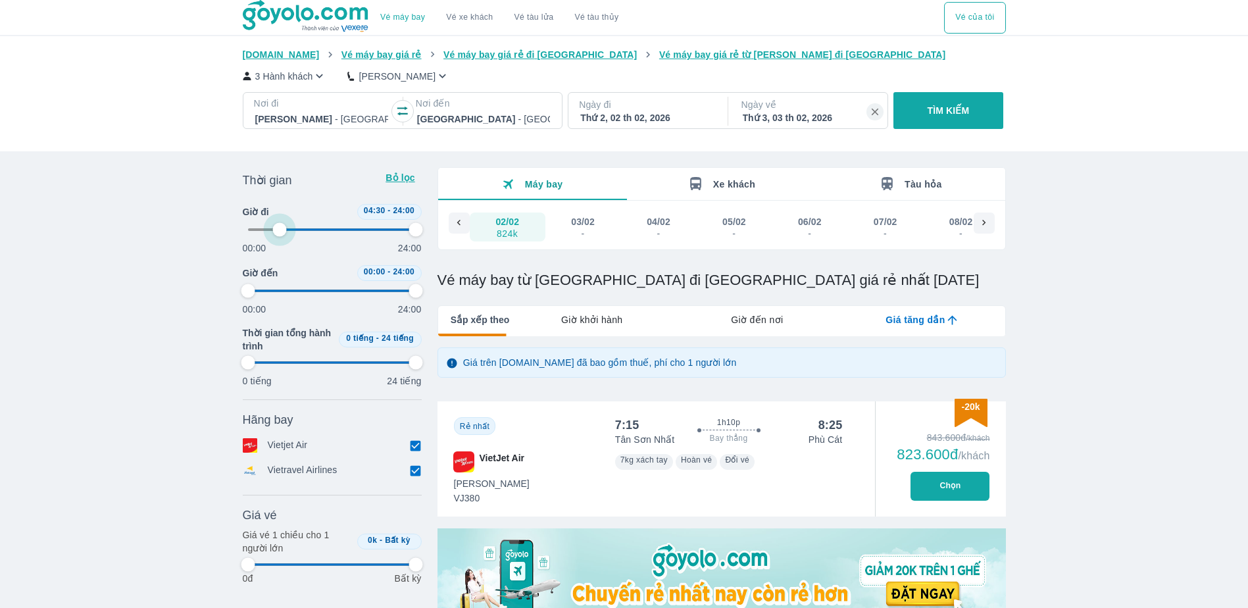
type input "27.0833333333333"
type input "97.9166666666667"
type input "27.0833333333333"
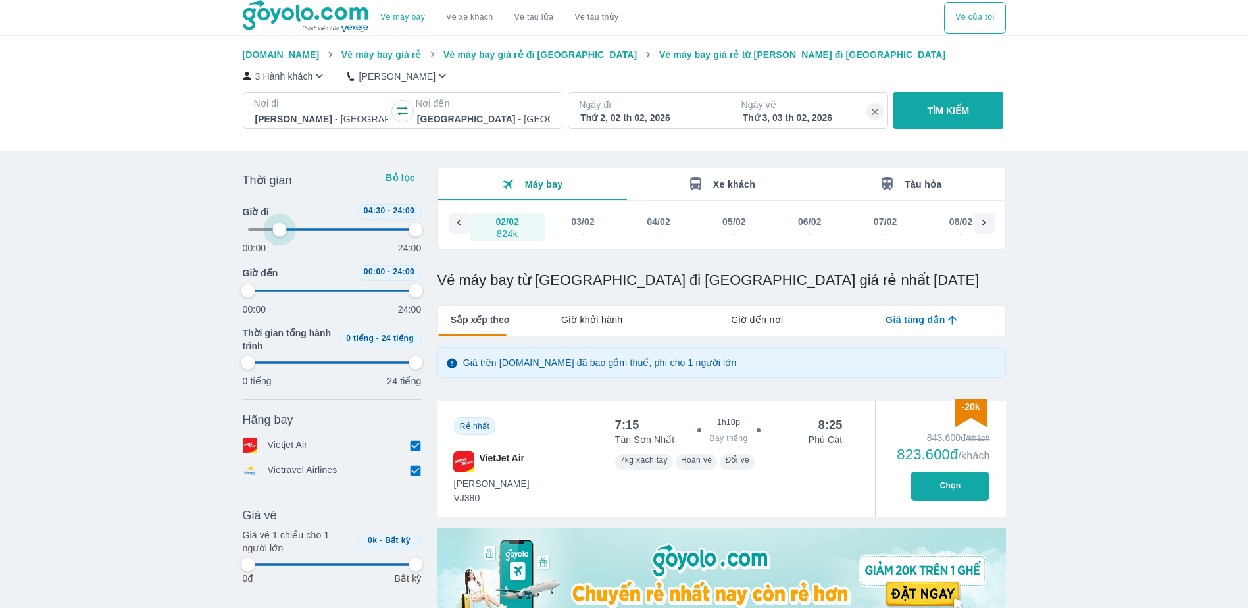
type input "97.9166666666667"
type input "29.1666666666667"
type input "97.9166666666667"
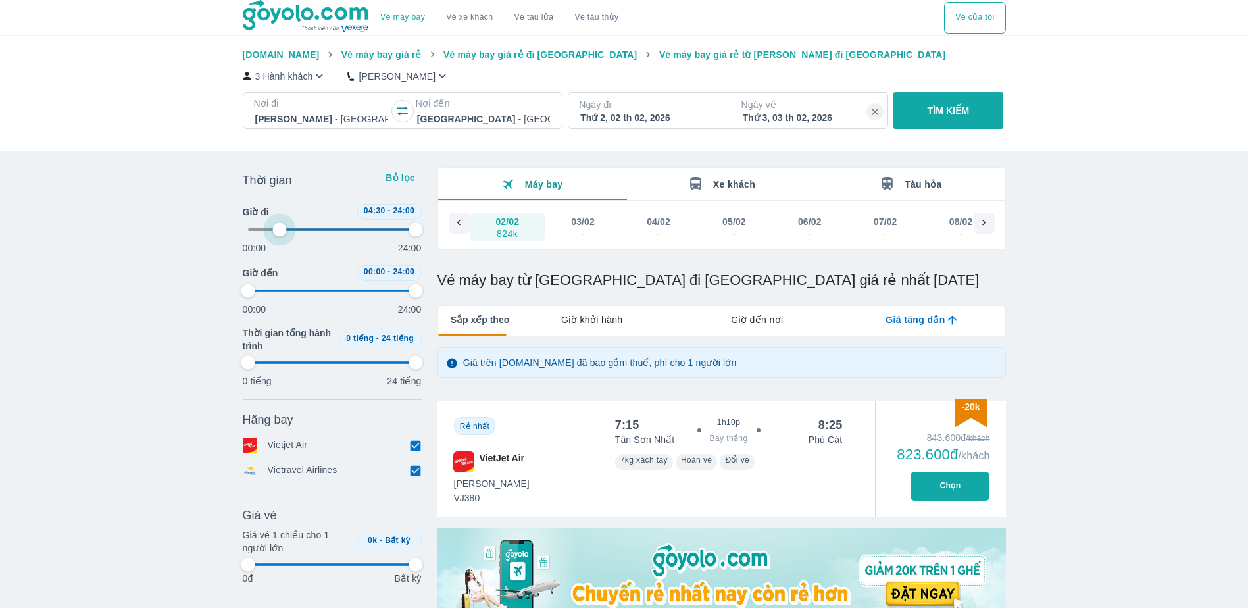
type input "97.9166666666667"
type input "31.25"
type input "97.9166666666667"
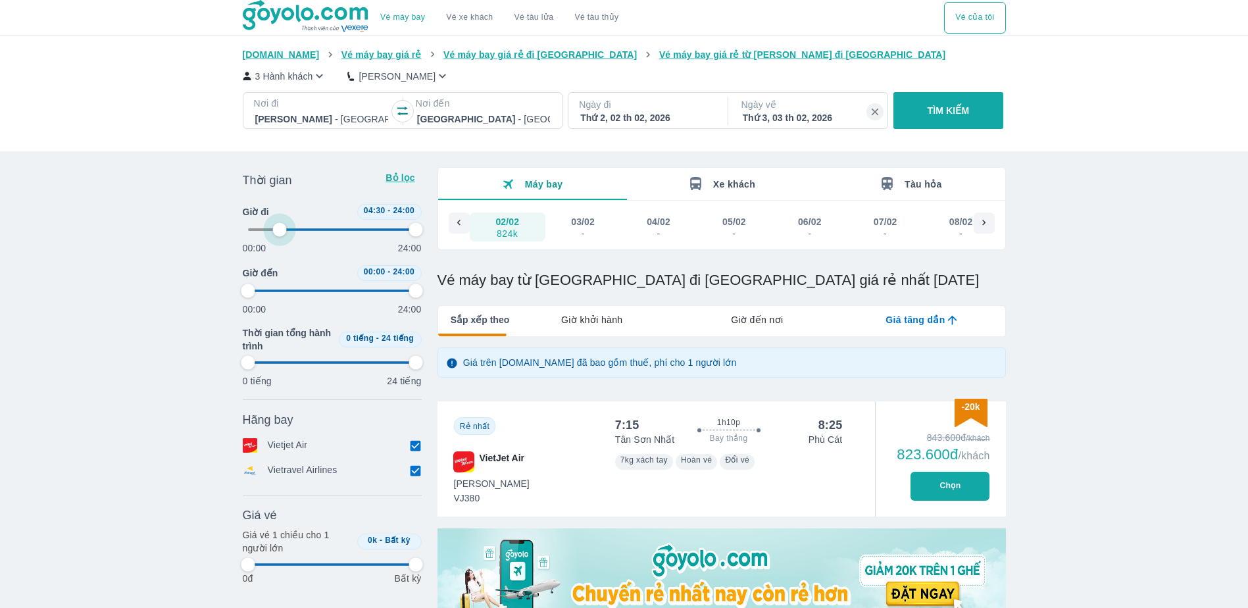
type input "97.9166666666667"
type input "33.3333333333333"
type input "97.9166666666667"
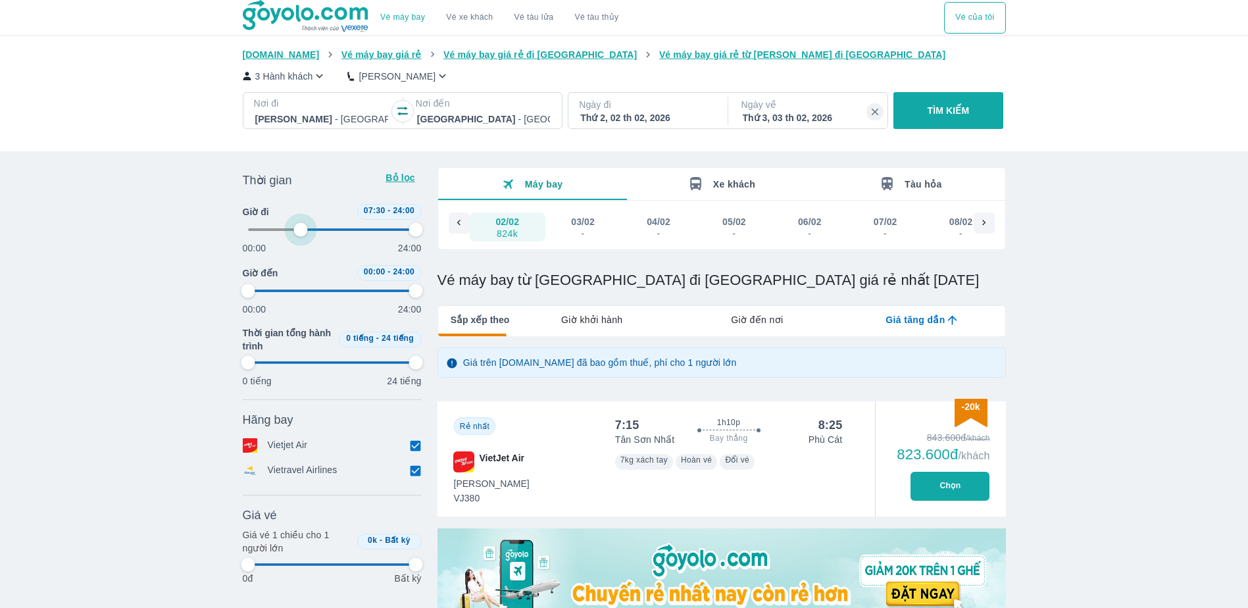
type input "35.4166666666667"
type input "97.9166666666667"
type input "37.5"
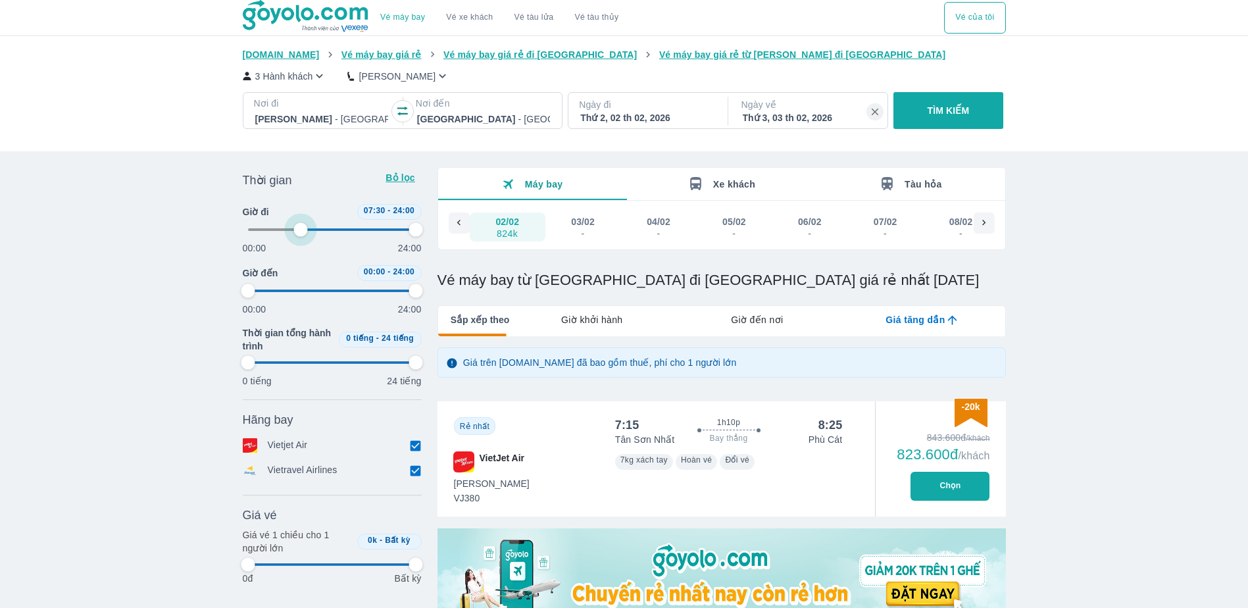
type input "97.9166666666667"
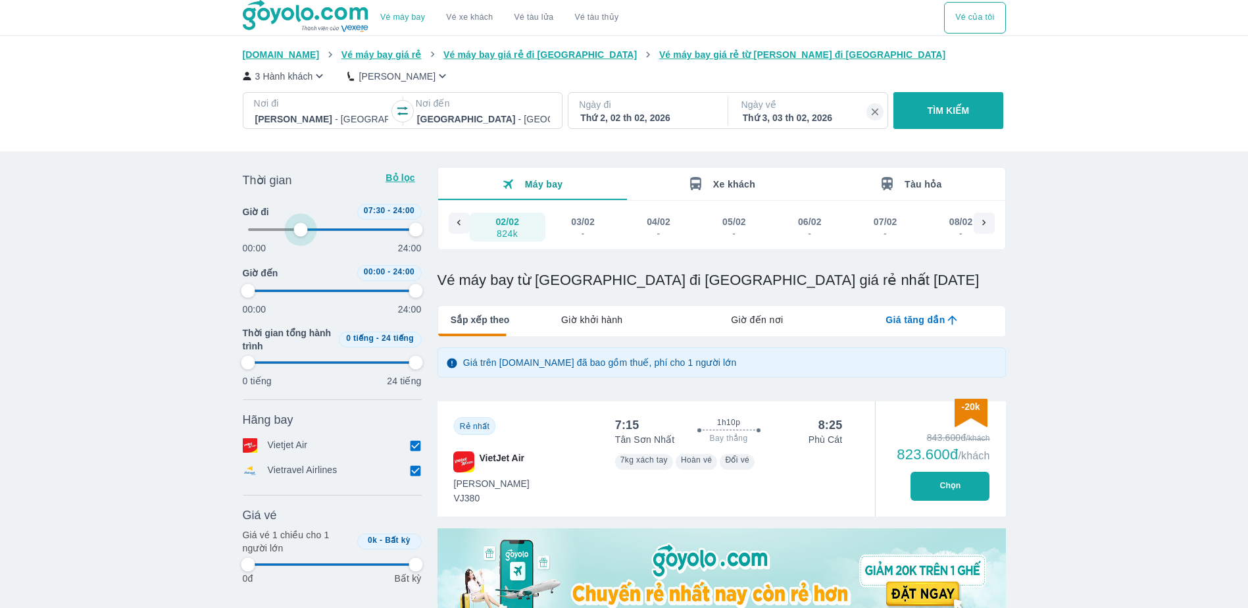
type input "97.9166666666667"
type input "39.5833333333333"
type input "97.9166666666667"
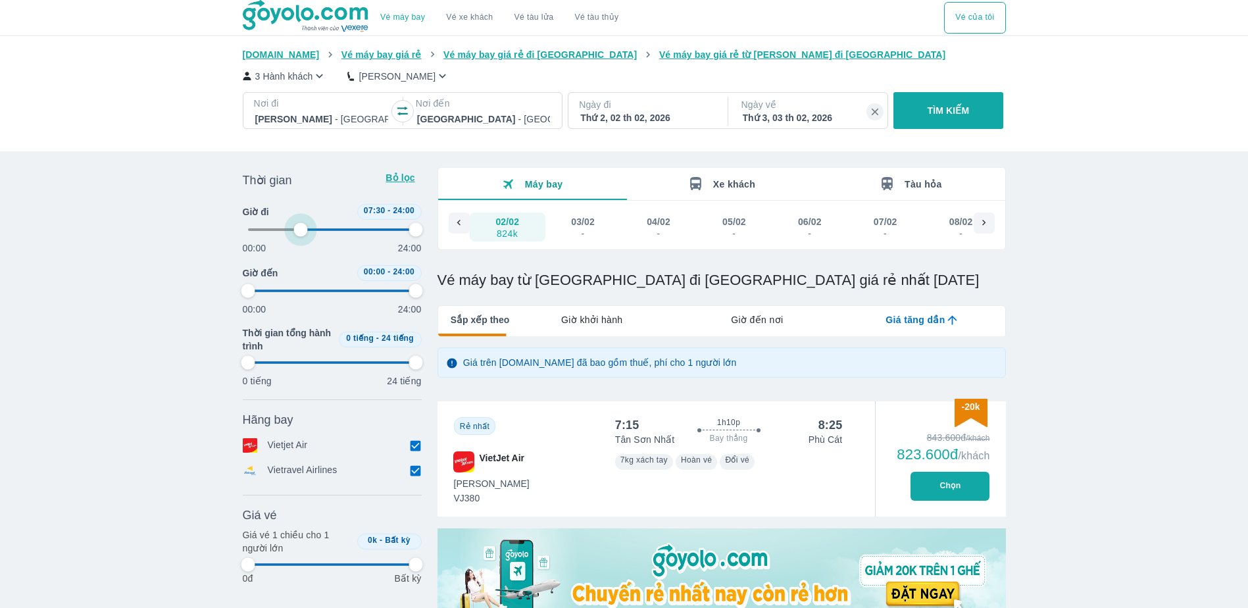
type input "41.6666666666667"
type input "97.9166666666667"
type input "41.6666666666667"
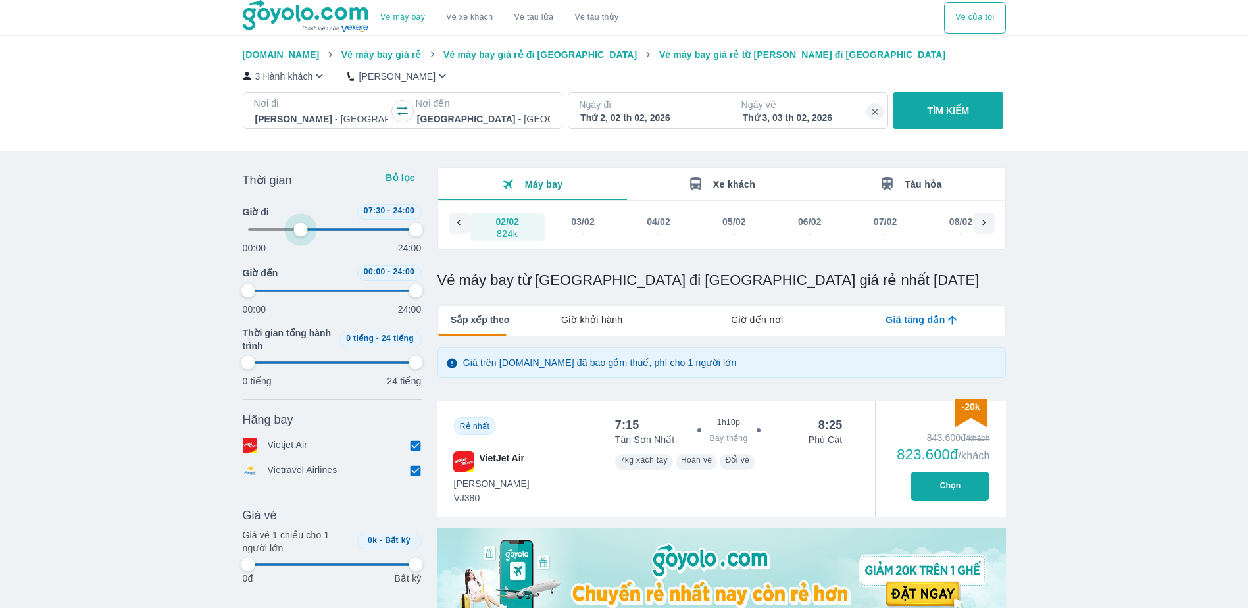
type input "97.9166666666667"
type input "43.75"
type input "97.9166666666667"
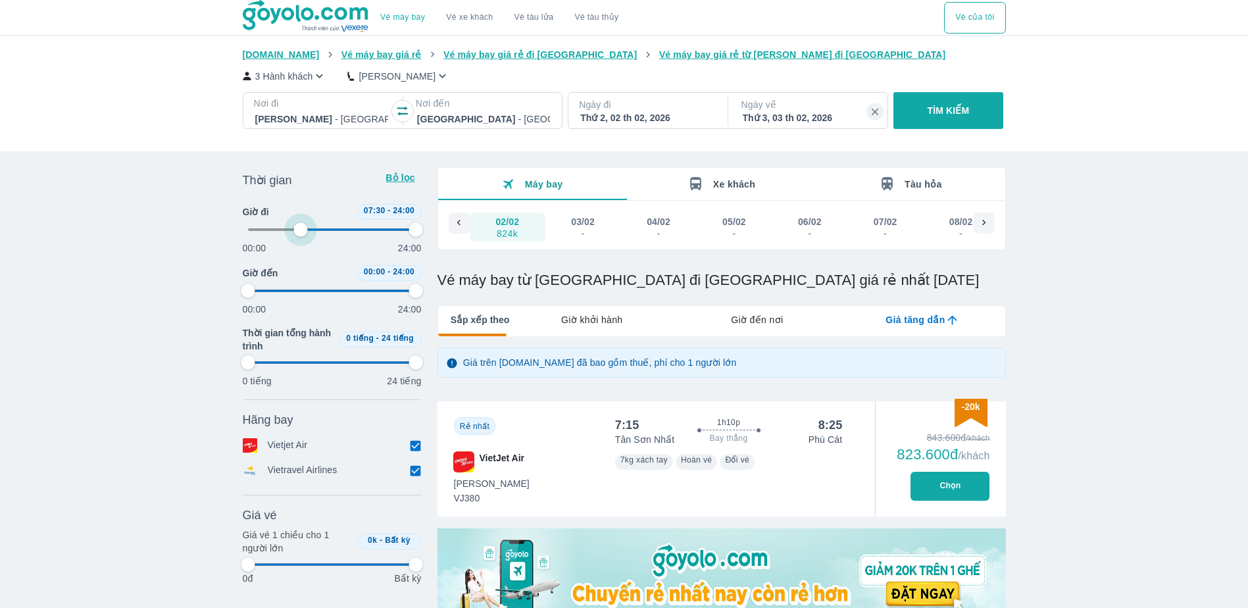
type input "97.9166666666667"
type input "47.9166666666667"
type input "97.9166666666667"
